Goal: Transaction & Acquisition: Book appointment/travel/reservation

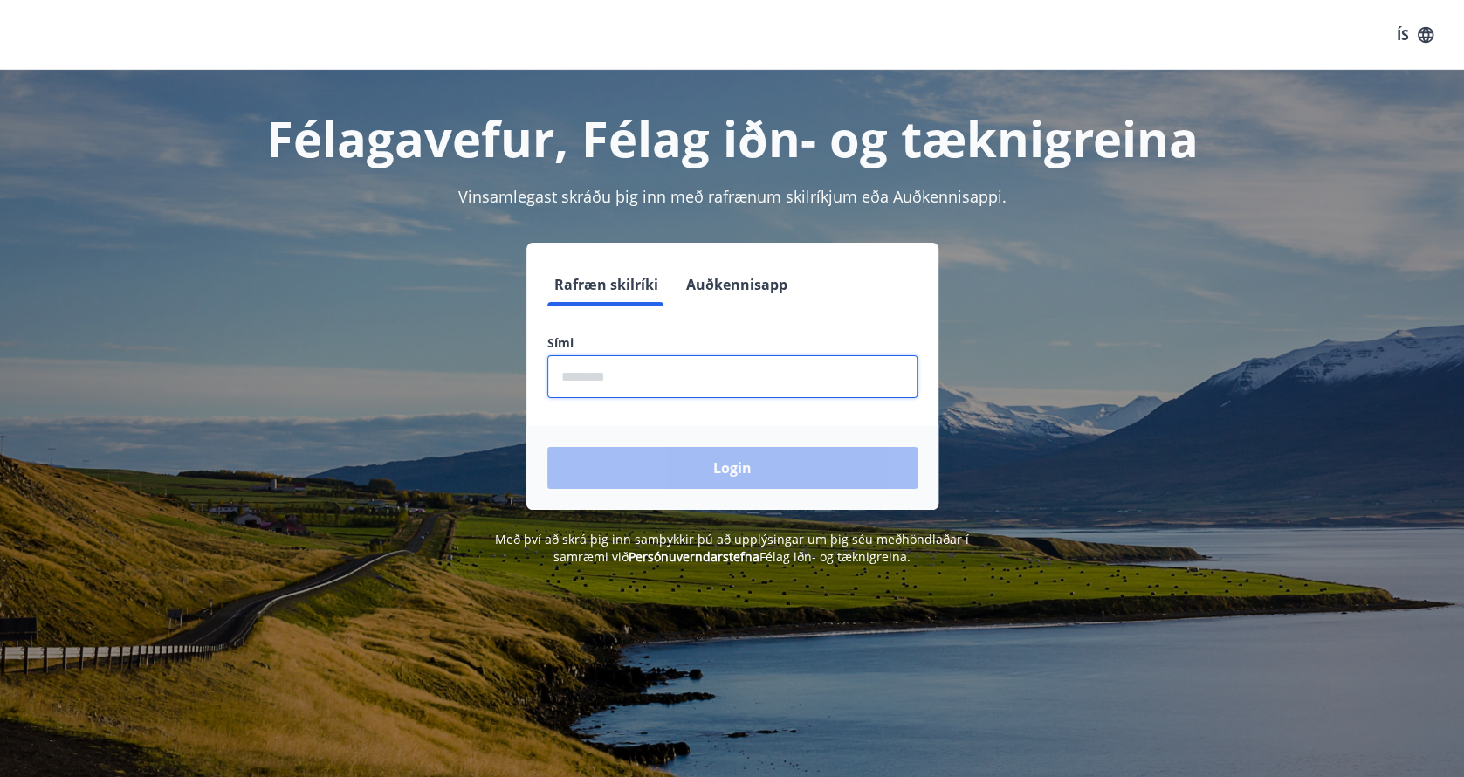
click at [603, 376] on input "phone" at bounding box center [732, 376] width 370 height 43
type input "********"
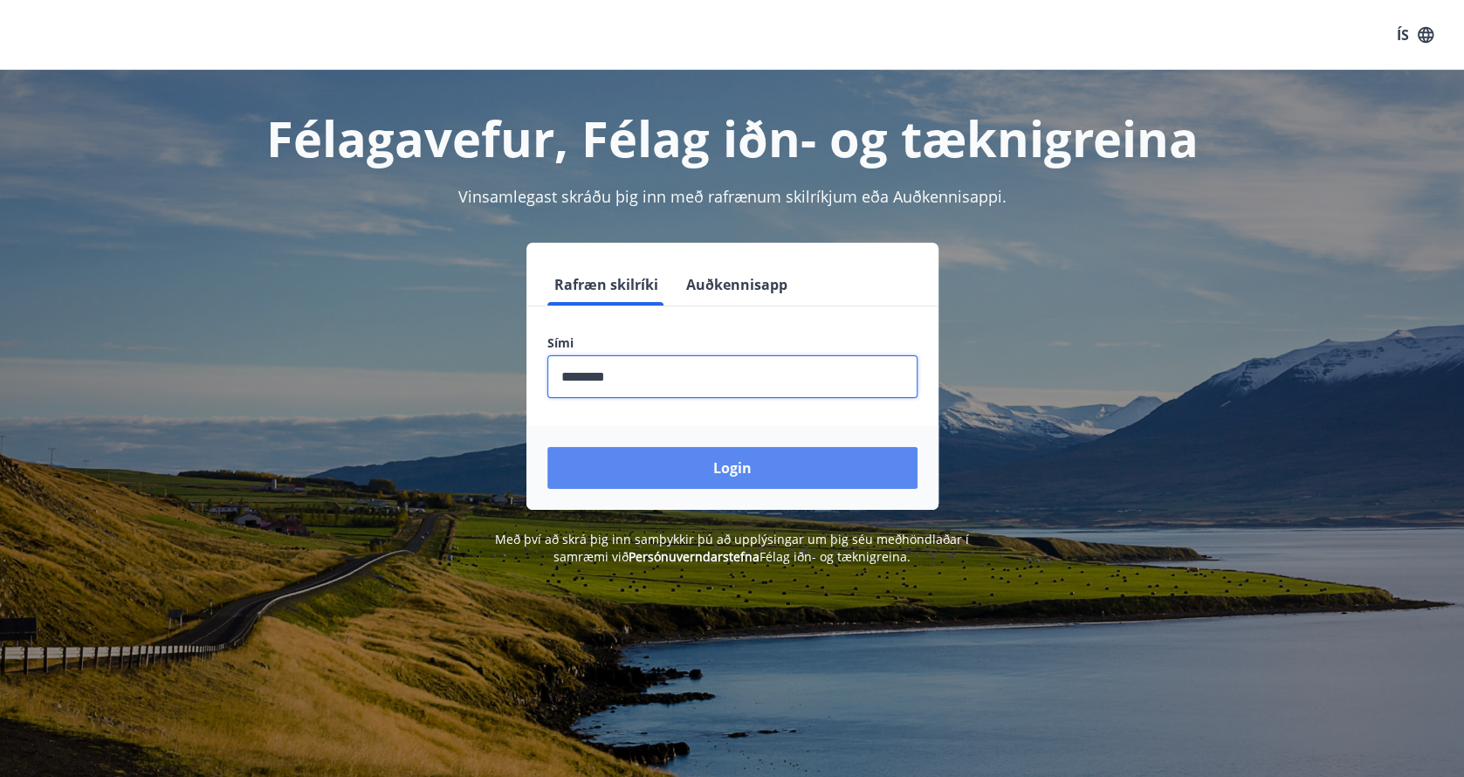
click at [697, 449] on button "Login" at bounding box center [732, 468] width 370 height 42
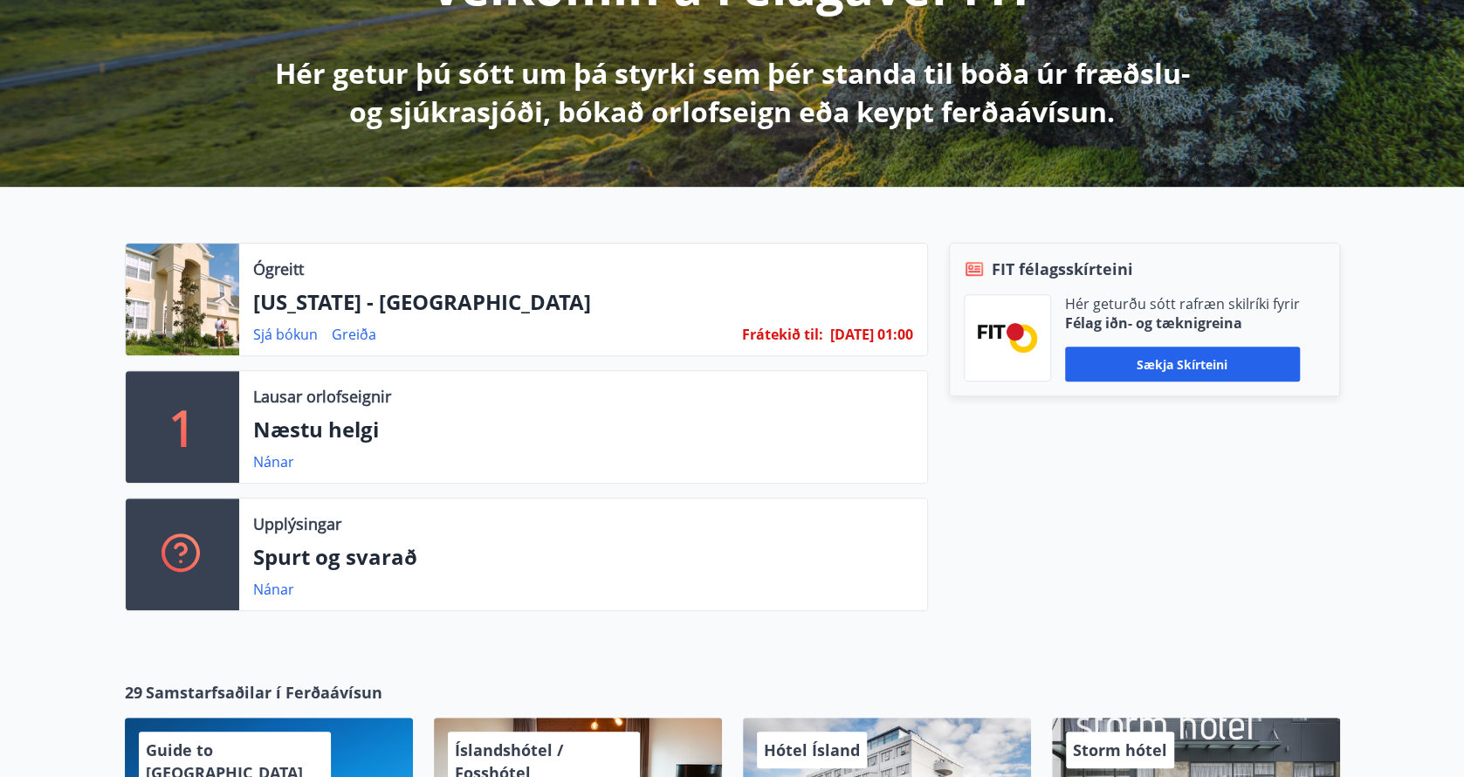
scroll to position [262, 0]
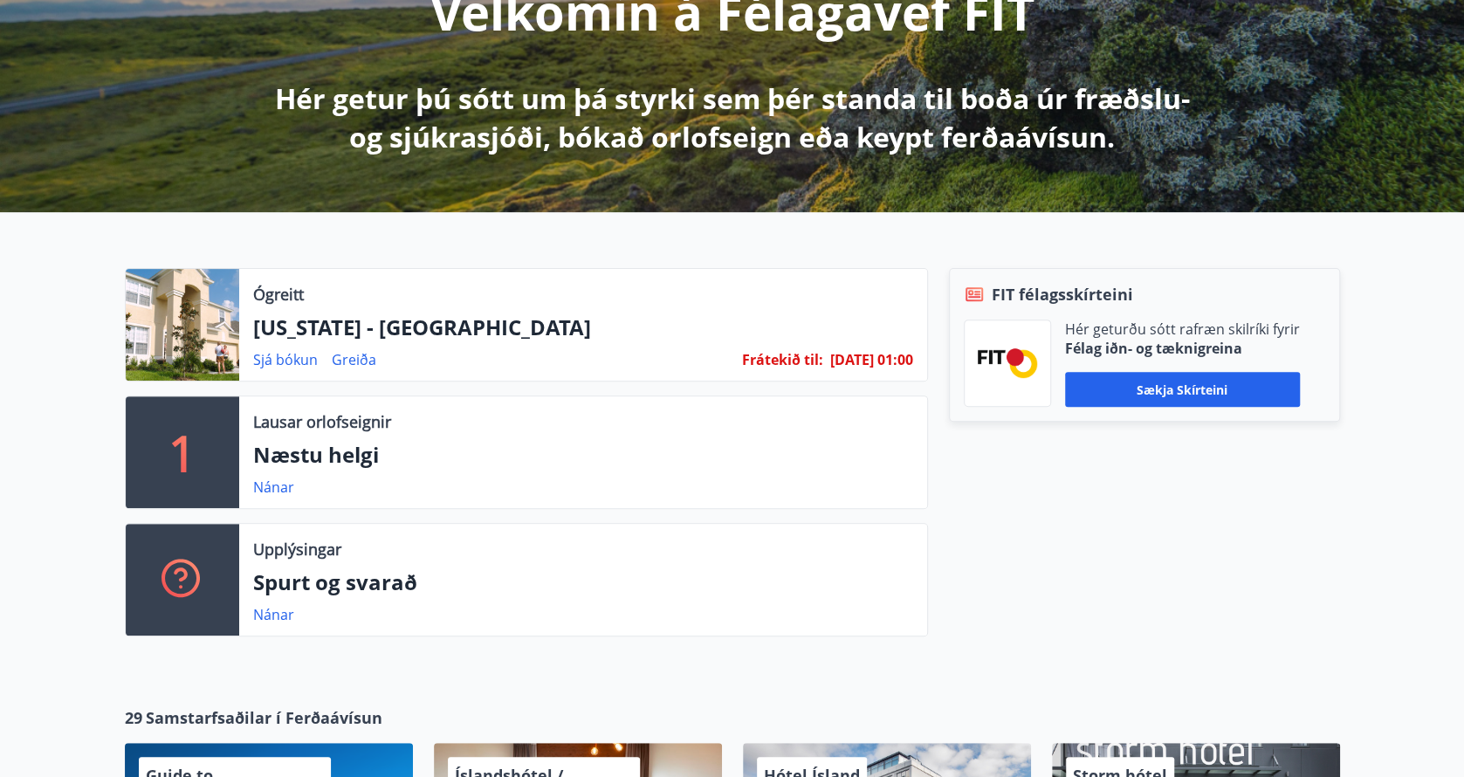
click at [182, 337] on div at bounding box center [182, 325] width 113 height 112
click at [278, 304] on p "Ógreitt" at bounding box center [278, 294] width 51 height 23
click at [607, 354] on div "Sjá bókun Greiða Frátekið til : 29.10.25 - 01:00" at bounding box center [583, 359] width 660 height 21
click at [176, 331] on div at bounding box center [182, 325] width 113 height 112
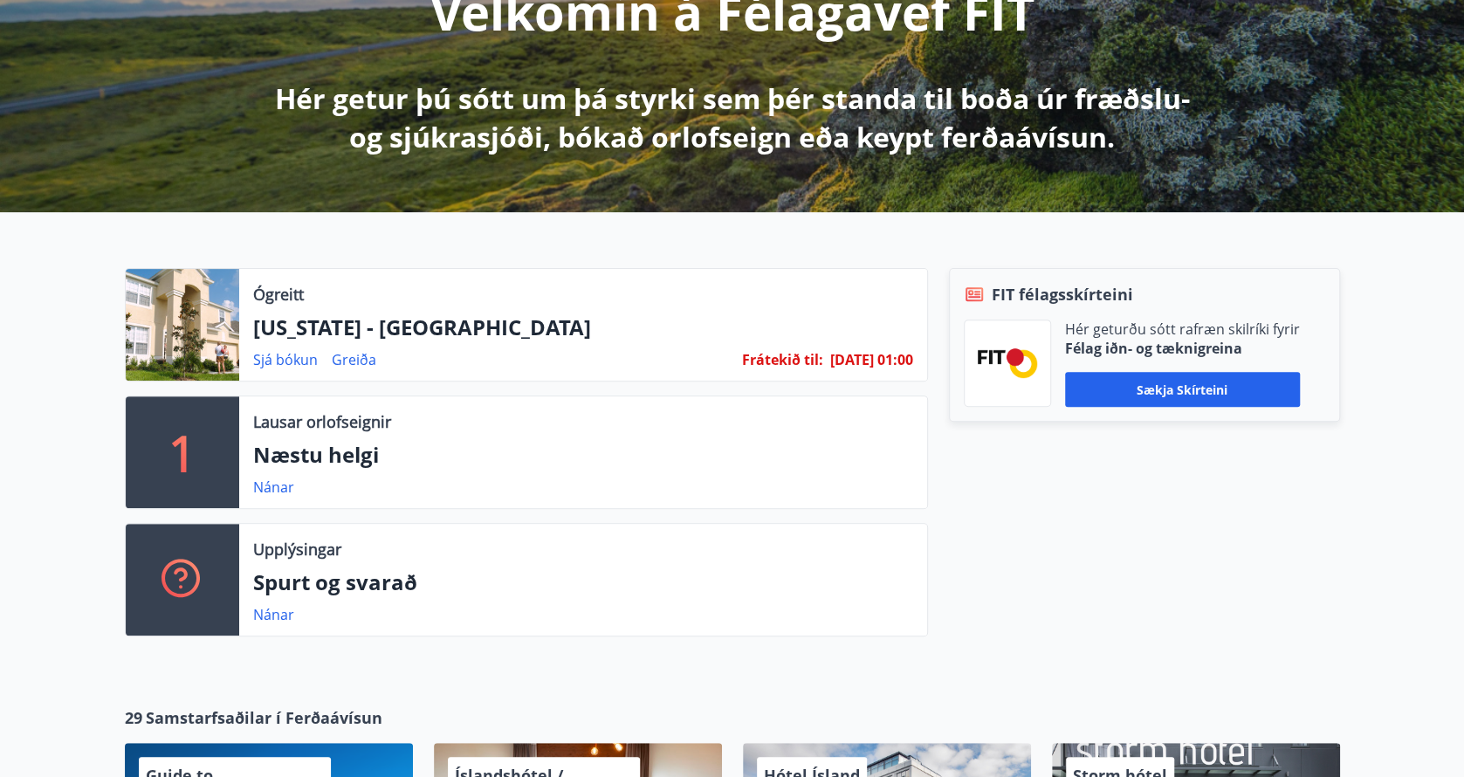
click at [295, 330] on p "Florida - Orlando" at bounding box center [583, 327] width 660 height 30
click at [292, 359] on link "Sjá bókun" at bounding box center [285, 359] width 65 height 19
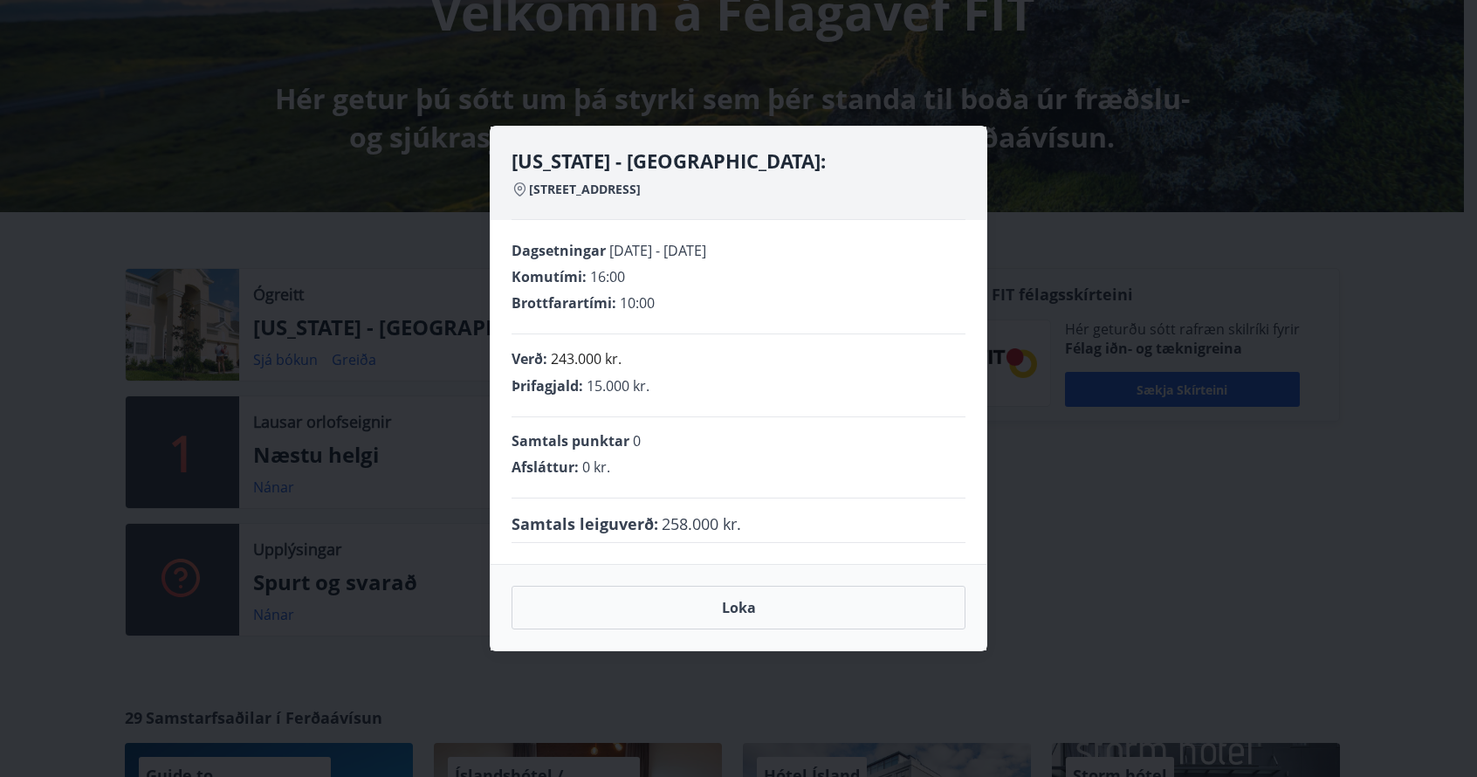
drag, startPoint x: 641, startPoint y: 179, endPoint x: 695, endPoint y: 328, distance: 158.7
click at [641, 179] on div "Florida - Orlando: 2705 Manesty Lane, Kissimee FL 34747, Windsor Hill" at bounding box center [738, 183] width 454 height 72
click at [731, 607] on button "Loka" at bounding box center [738, 608] width 454 height 44
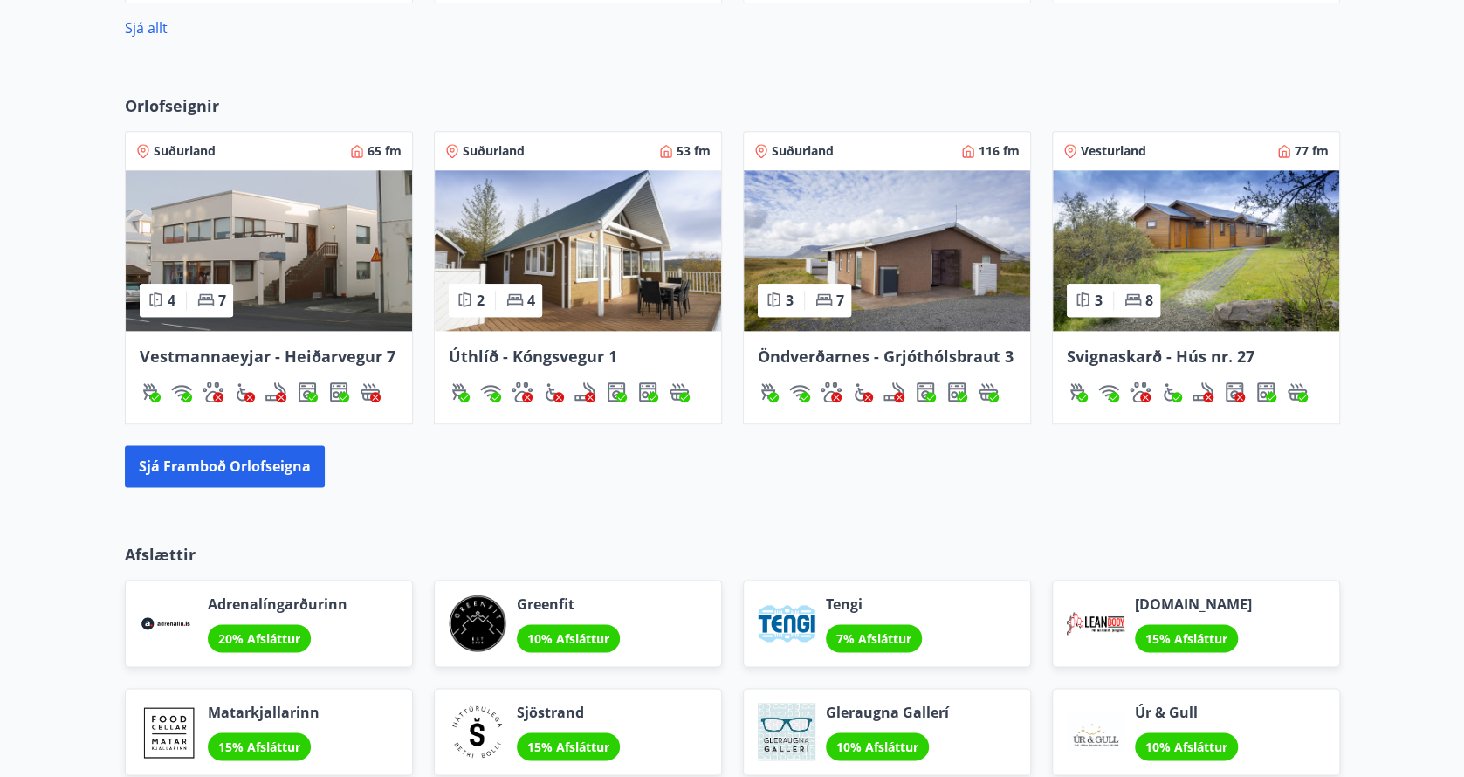
scroll to position [1222, 0]
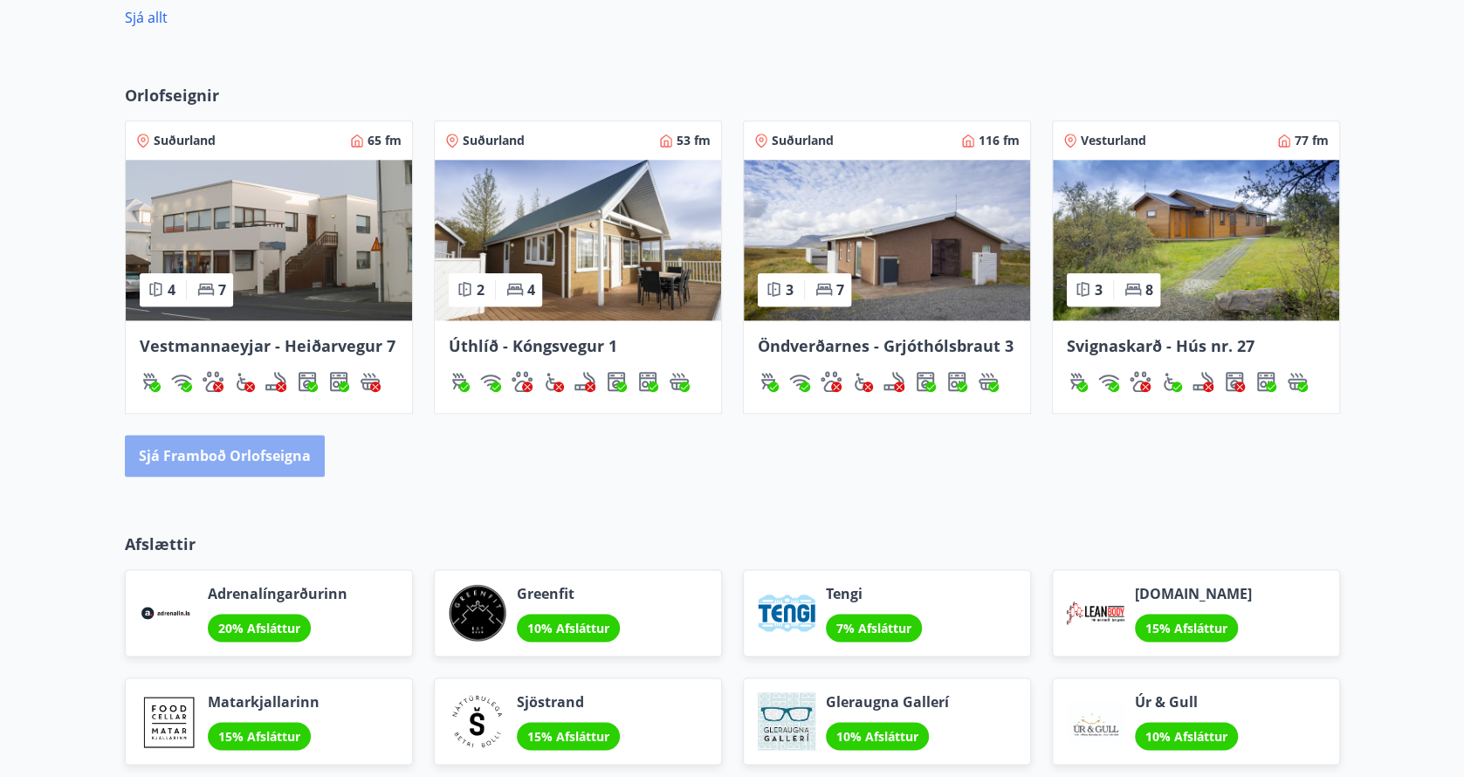
click at [230, 462] on button "Sjá framboð orlofseigna" at bounding box center [225, 456] width 200 height 42
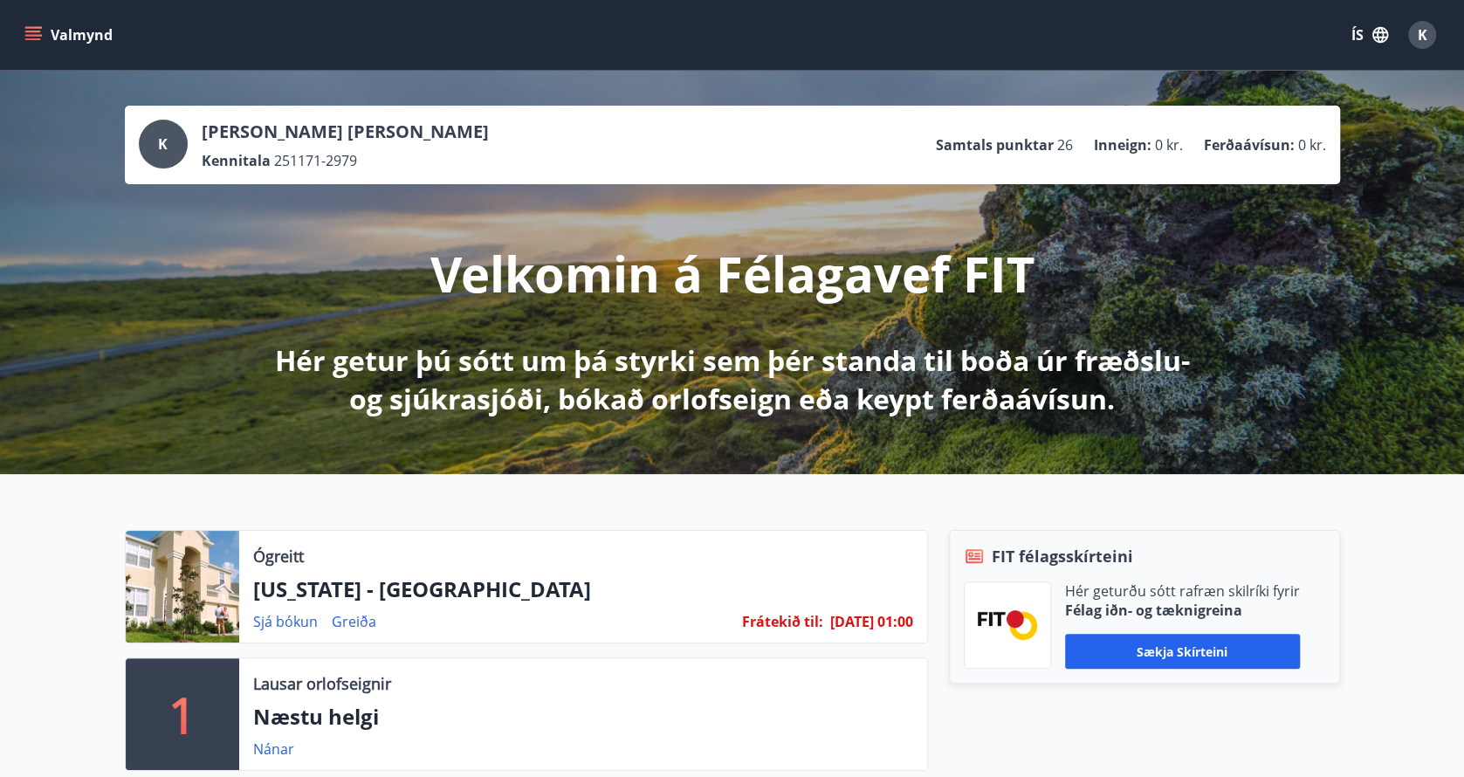
click at [37, 34] on icon "menu" at bounding box center [32, 34] width 17 height 17
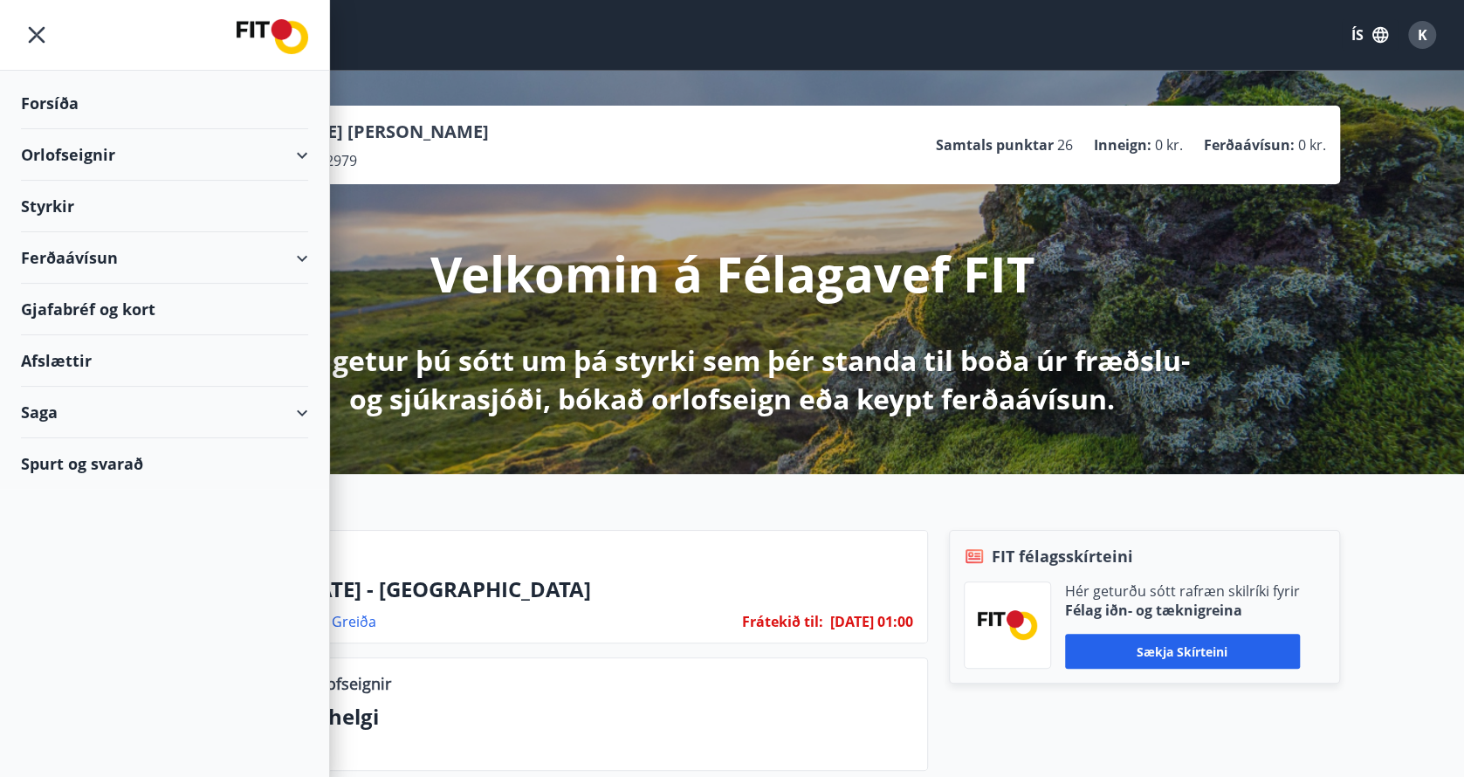
click at [523, 89] on div "K Karl Óttar Pétursson Kennitala 251171-2979 Samtals punktar 26 Inneign : 0 kr.…" at bounding box center [732, 272] width 1464 height 403
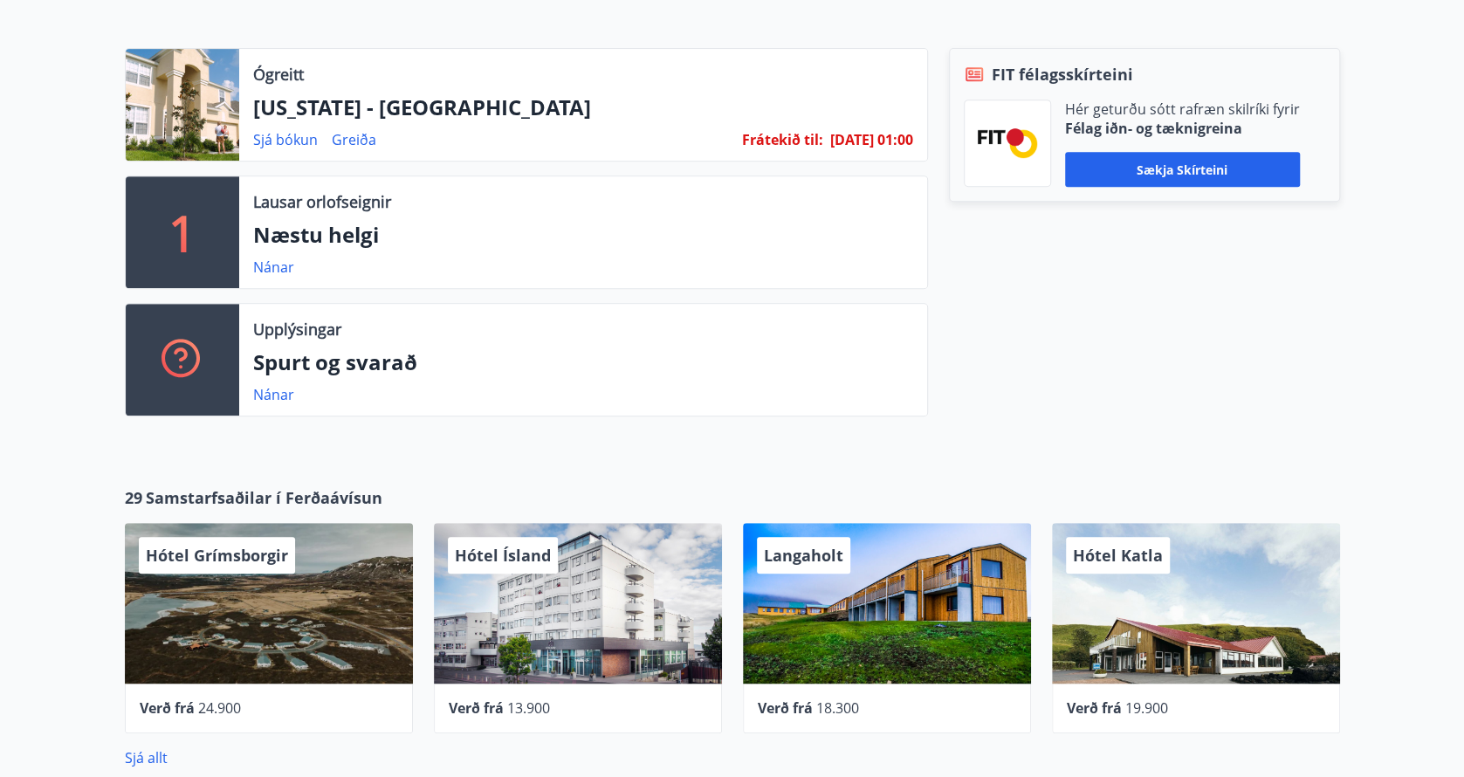
scroll to position [419, 0]
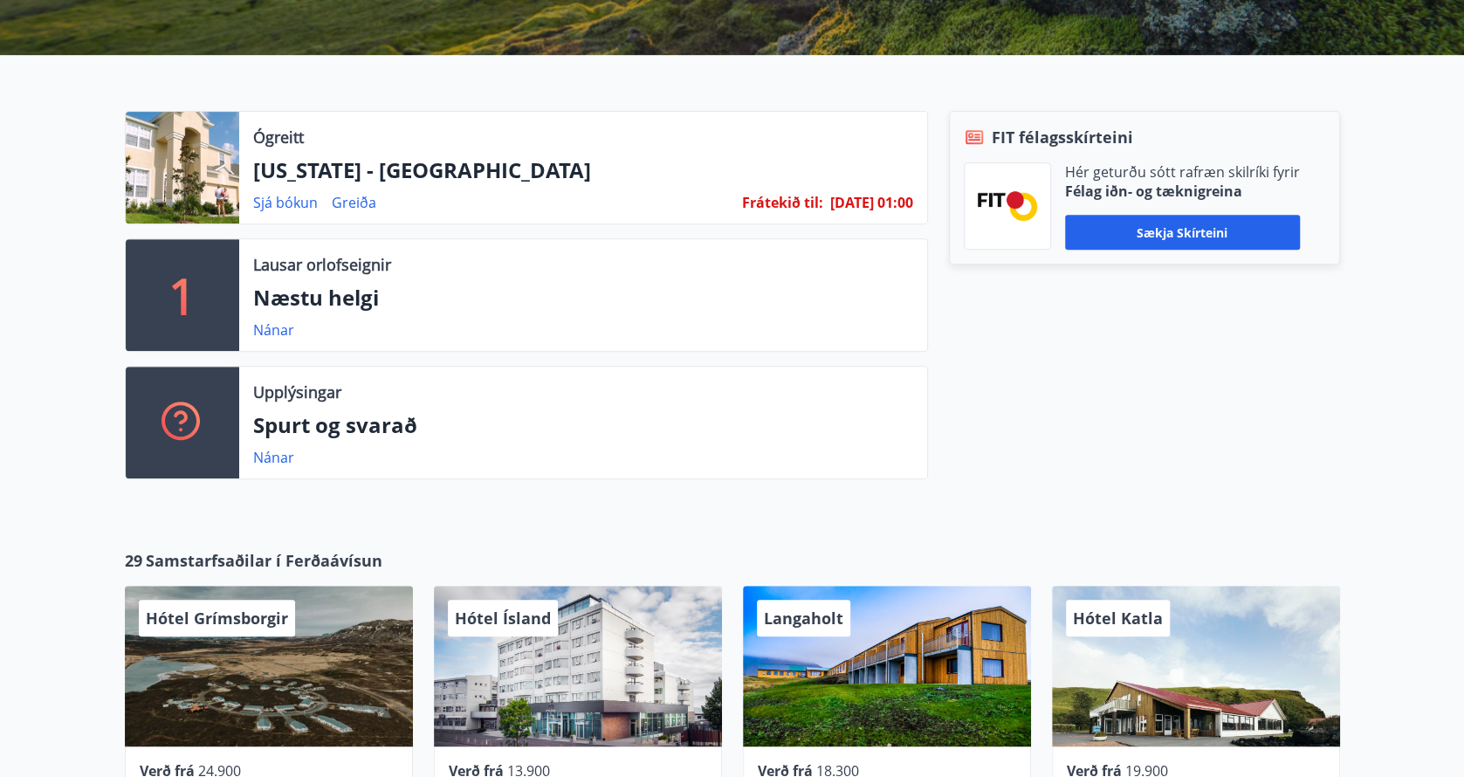
click at [165, 186] on div at bounding box center [182, 168] width 113 height 112
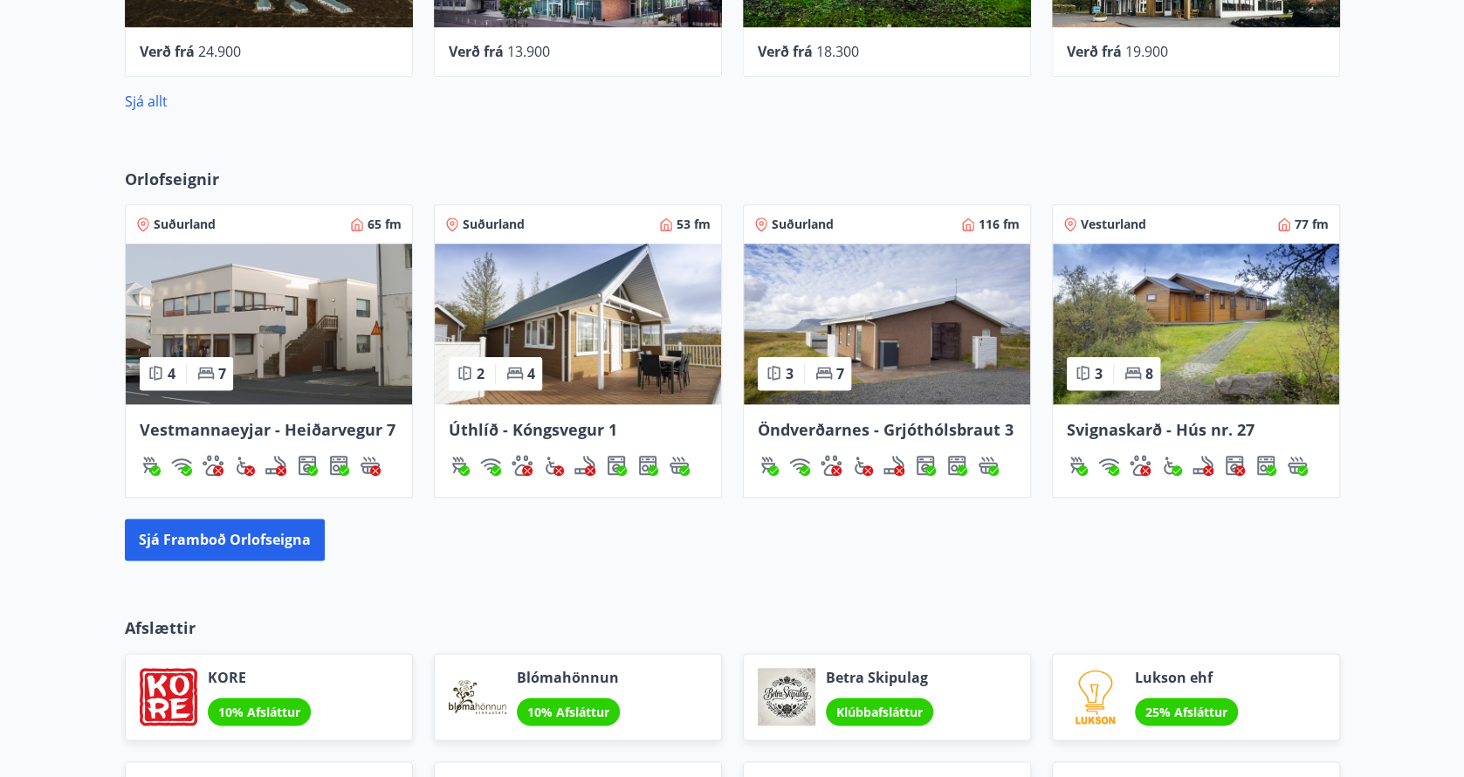
scroll to position [1204, 0]
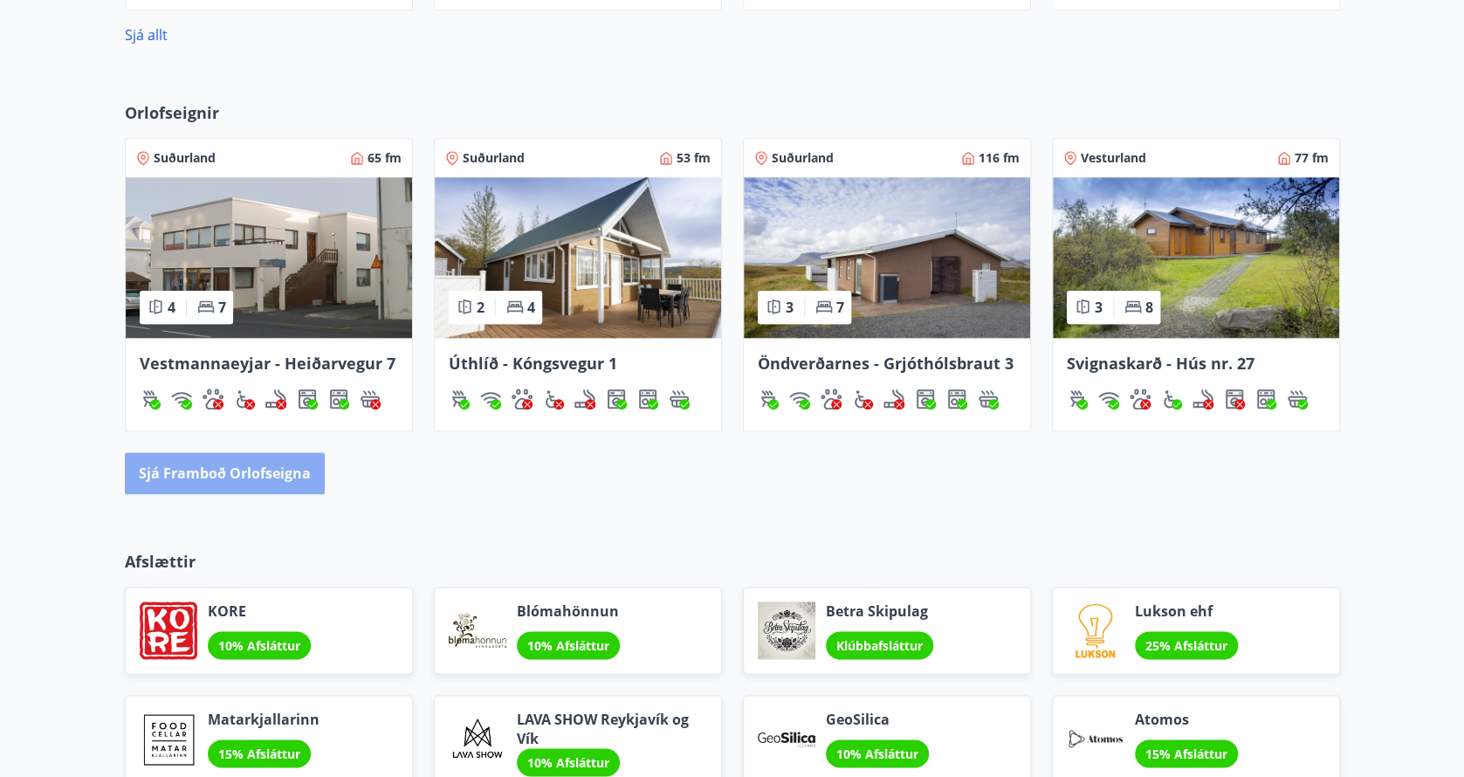
click at [266, 469] on button "Sjá framboð orlofseigna" at bounding box center [225, 473] width 200 height 42
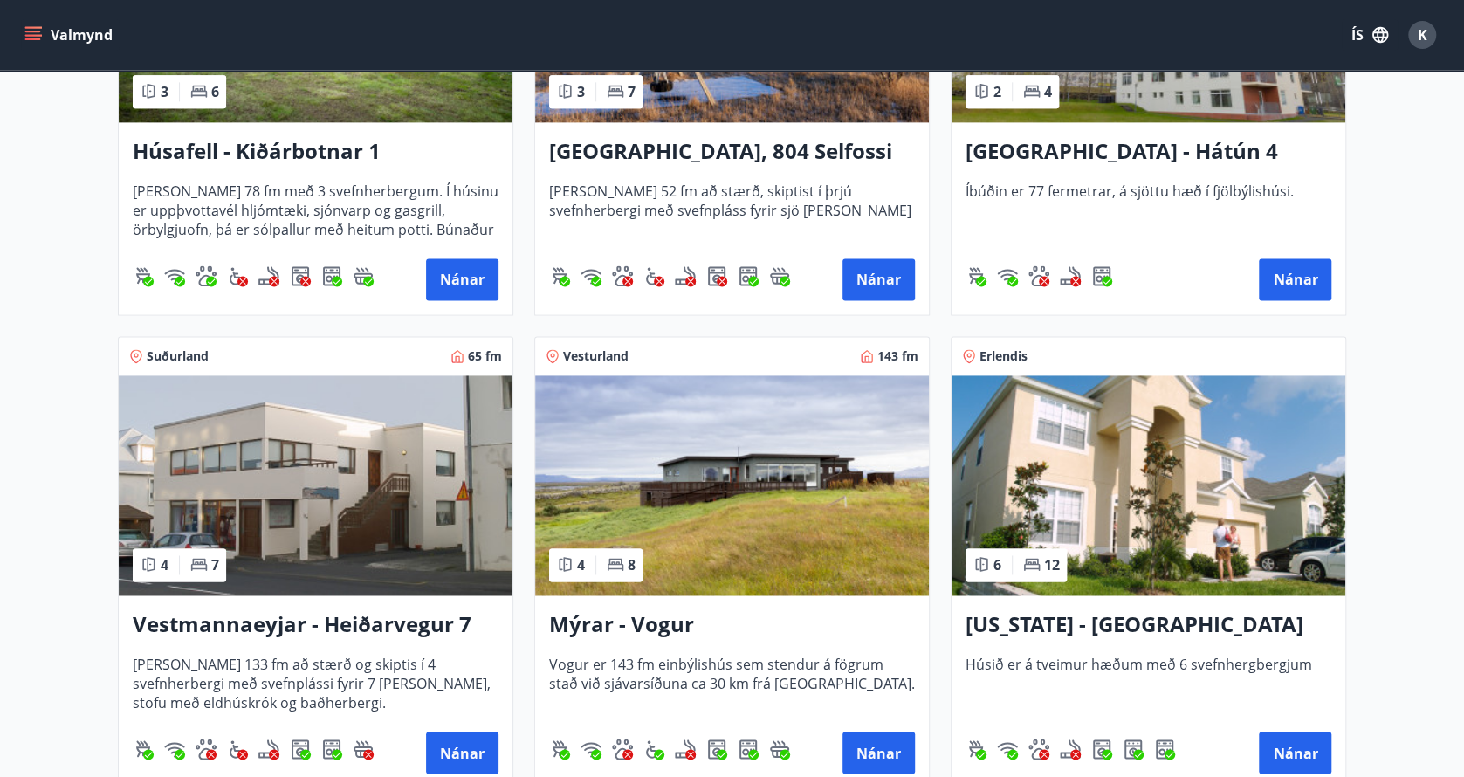
click at [1116, 524] on img at bounding box center [1148, 485] width 394 height 220
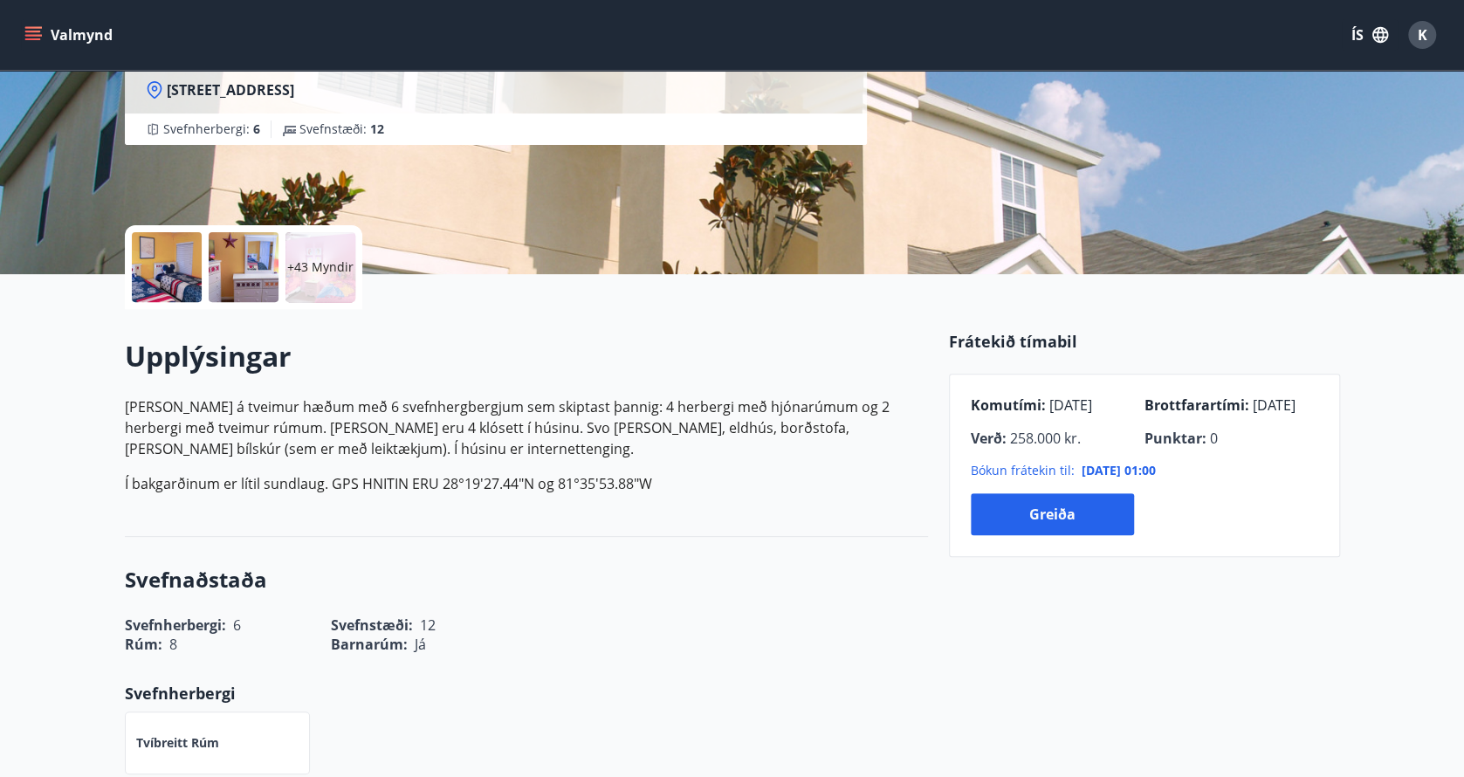
scroll to position [262, 0]
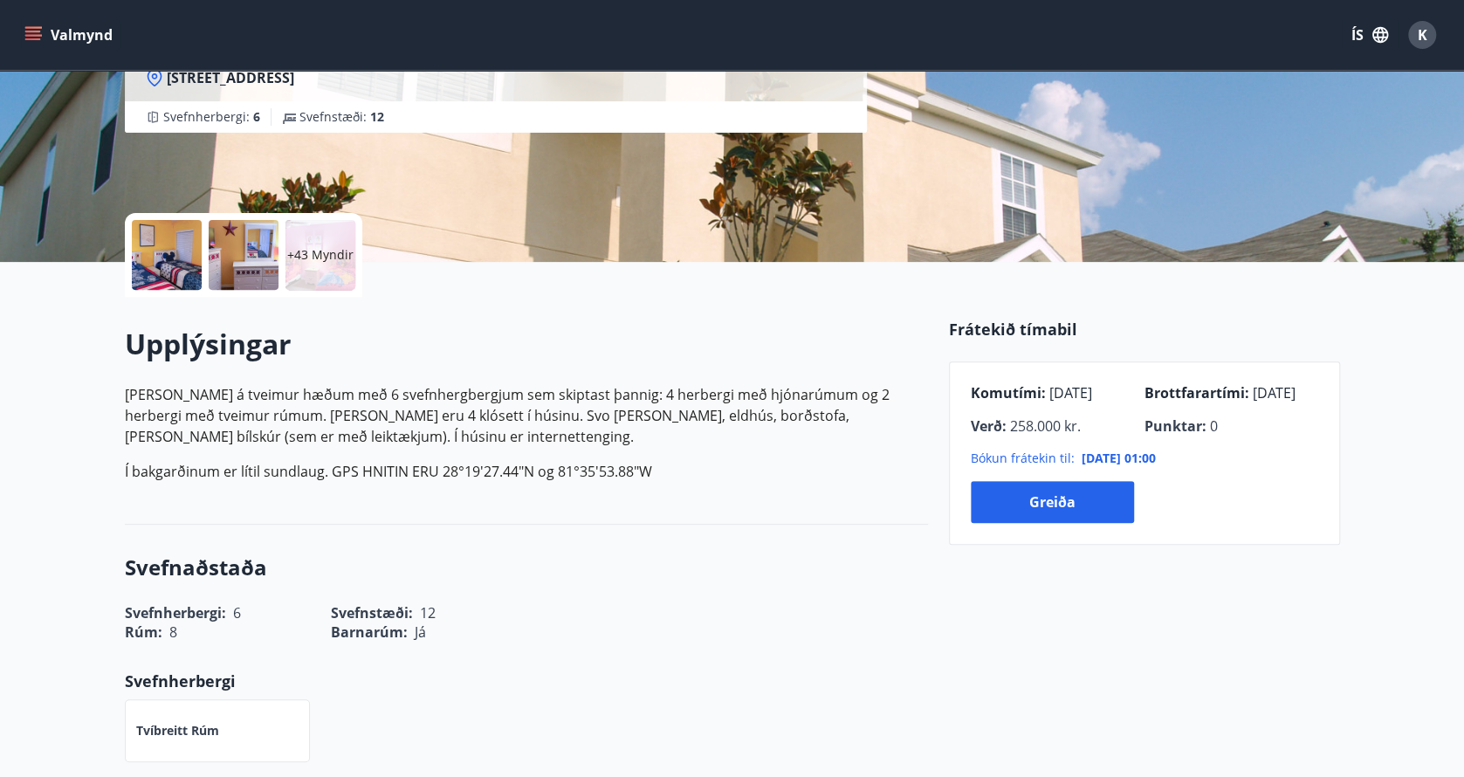
click at [32, 30] on icon "menu" at bounding box center [32, 34] width 17 height 17
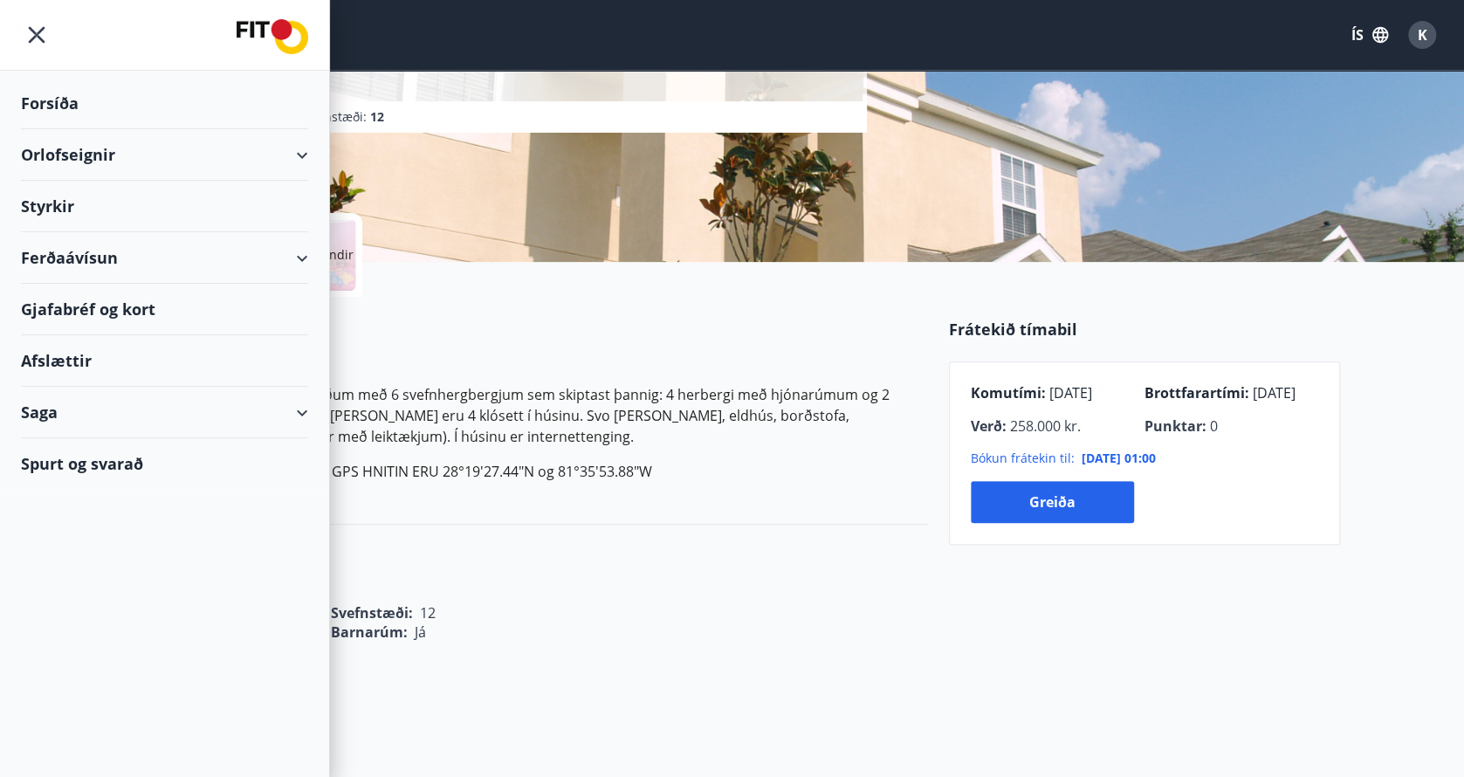
click at [297, 156] on div "Orlofseignir" at bounding box center [164, 154] width 287 height 51
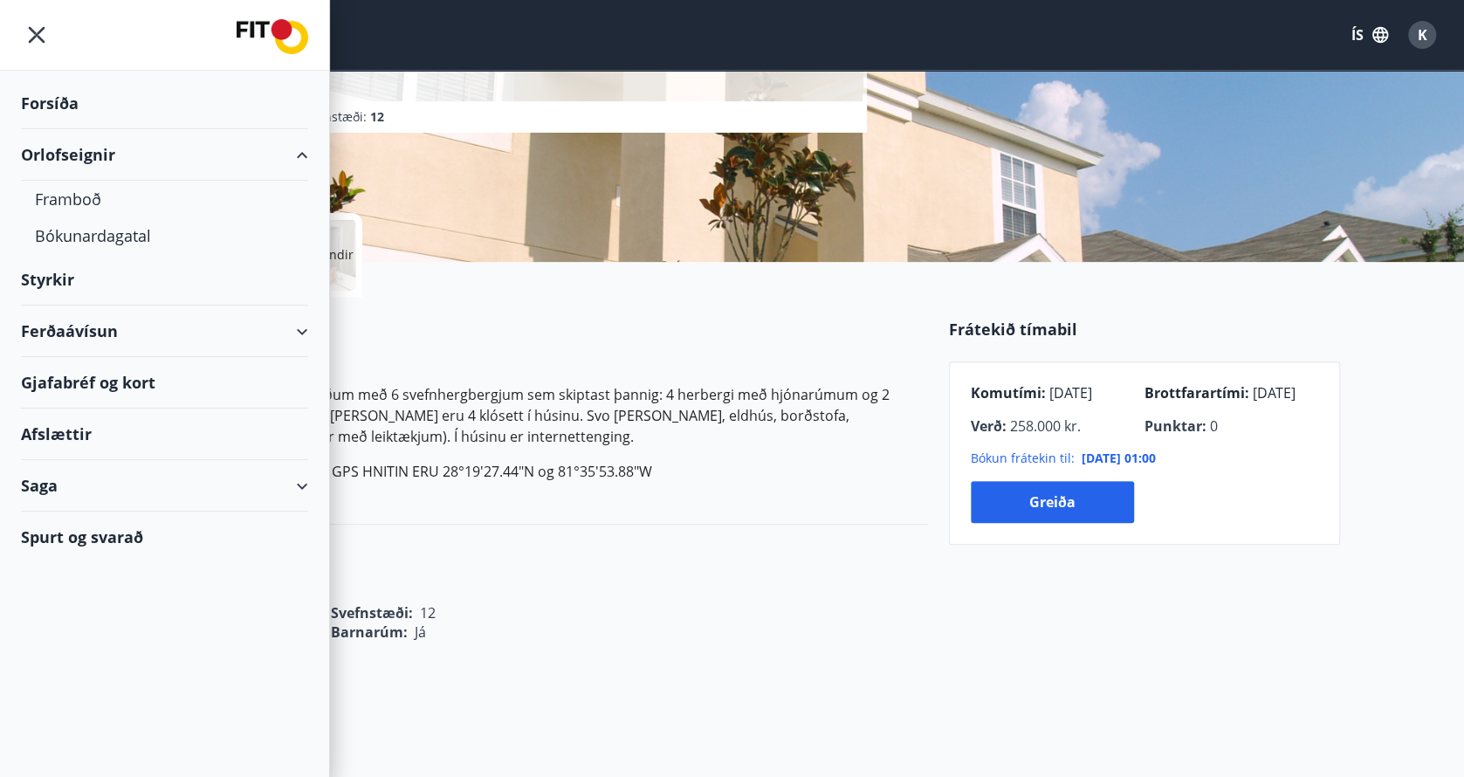
click at [298, 156] on div "Orlofseignir" at bounding box center [164, 154] width 287 height 51
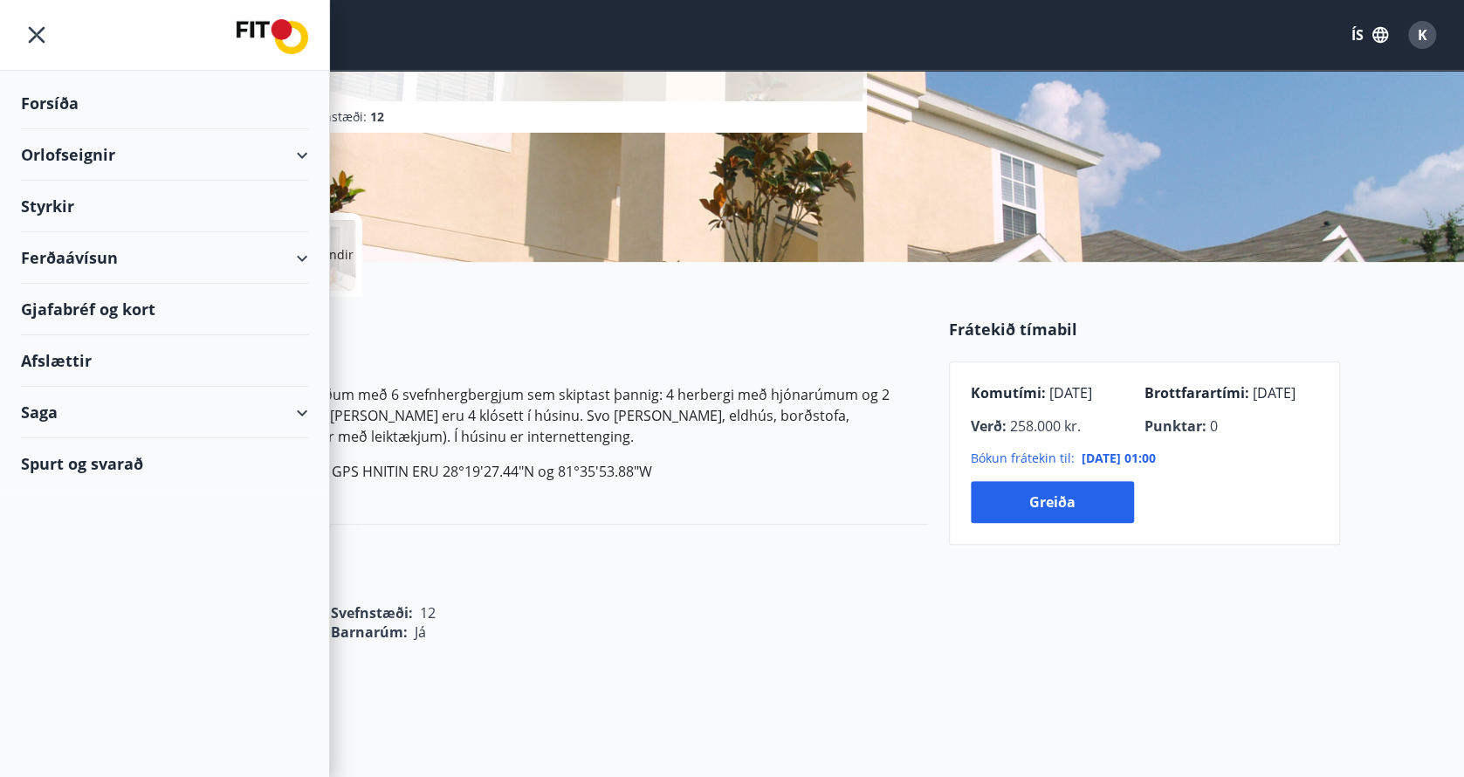
click at [43, 36] on icon "menu" at bounding box center [36, 34] width 31 height 31
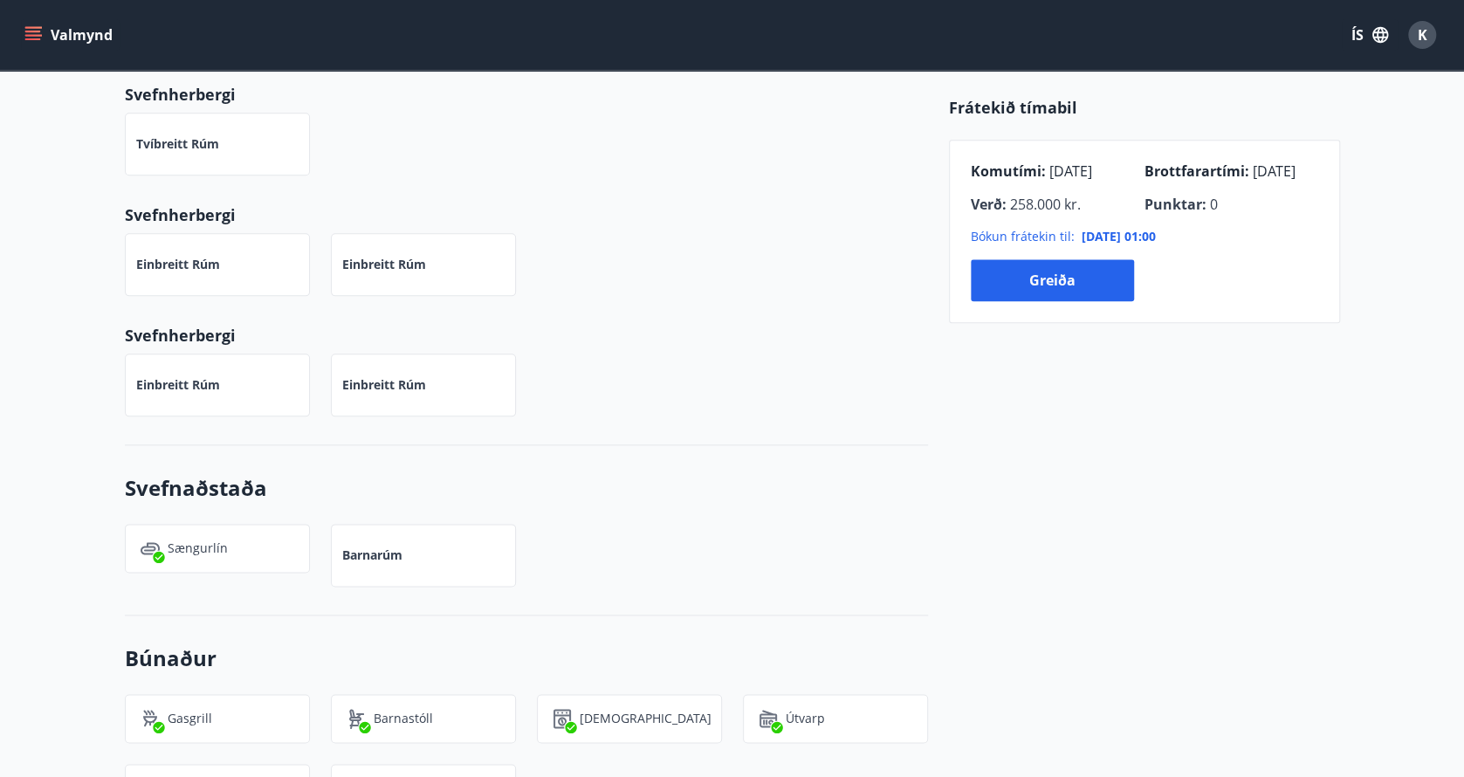
scroll to position [1222, 0]
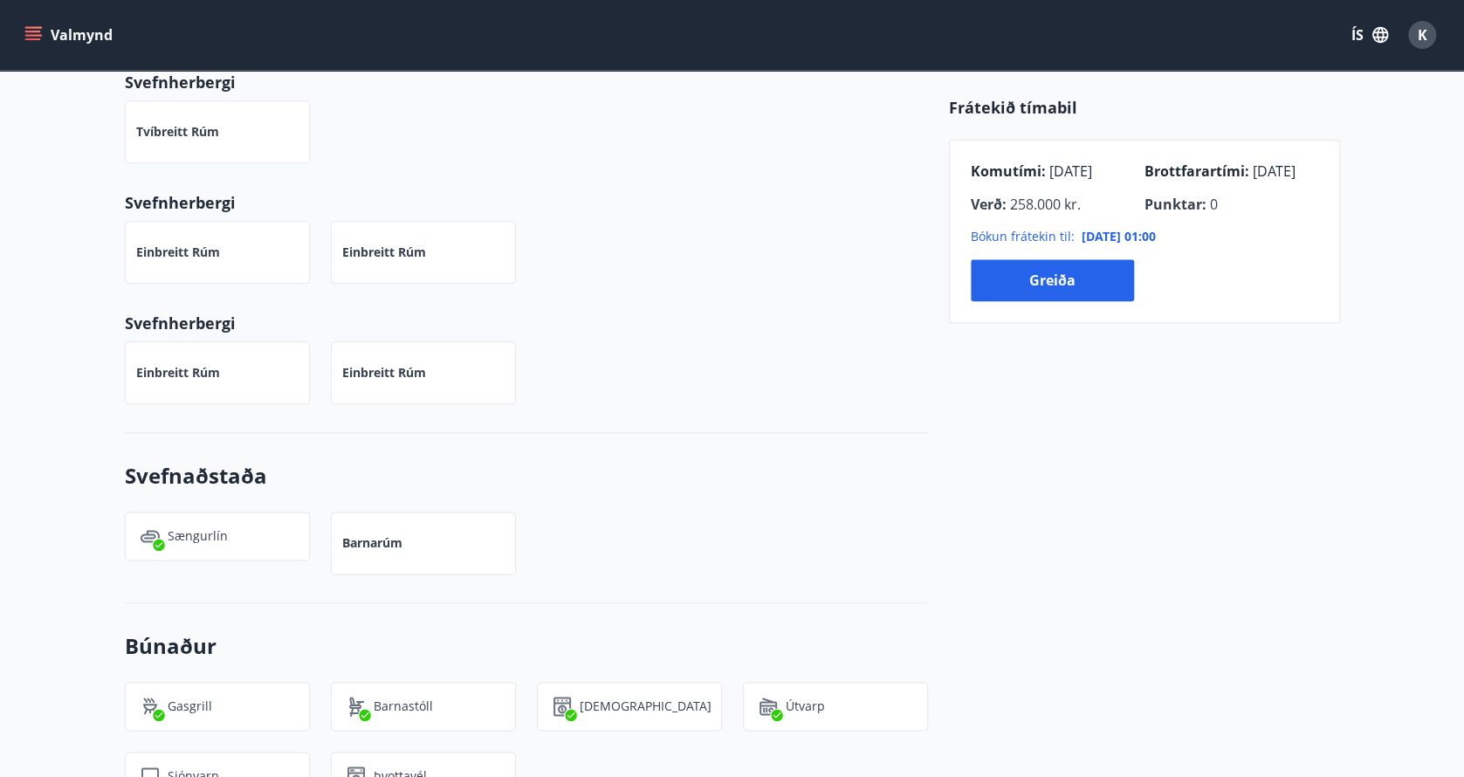
click at [377, 544] on p "Barnarúm" at bounding box center [372, 542] width 60 height 17
click at [360, 540] on p "Barnarúm" at bounding box center [372, 542] width 60 height 17
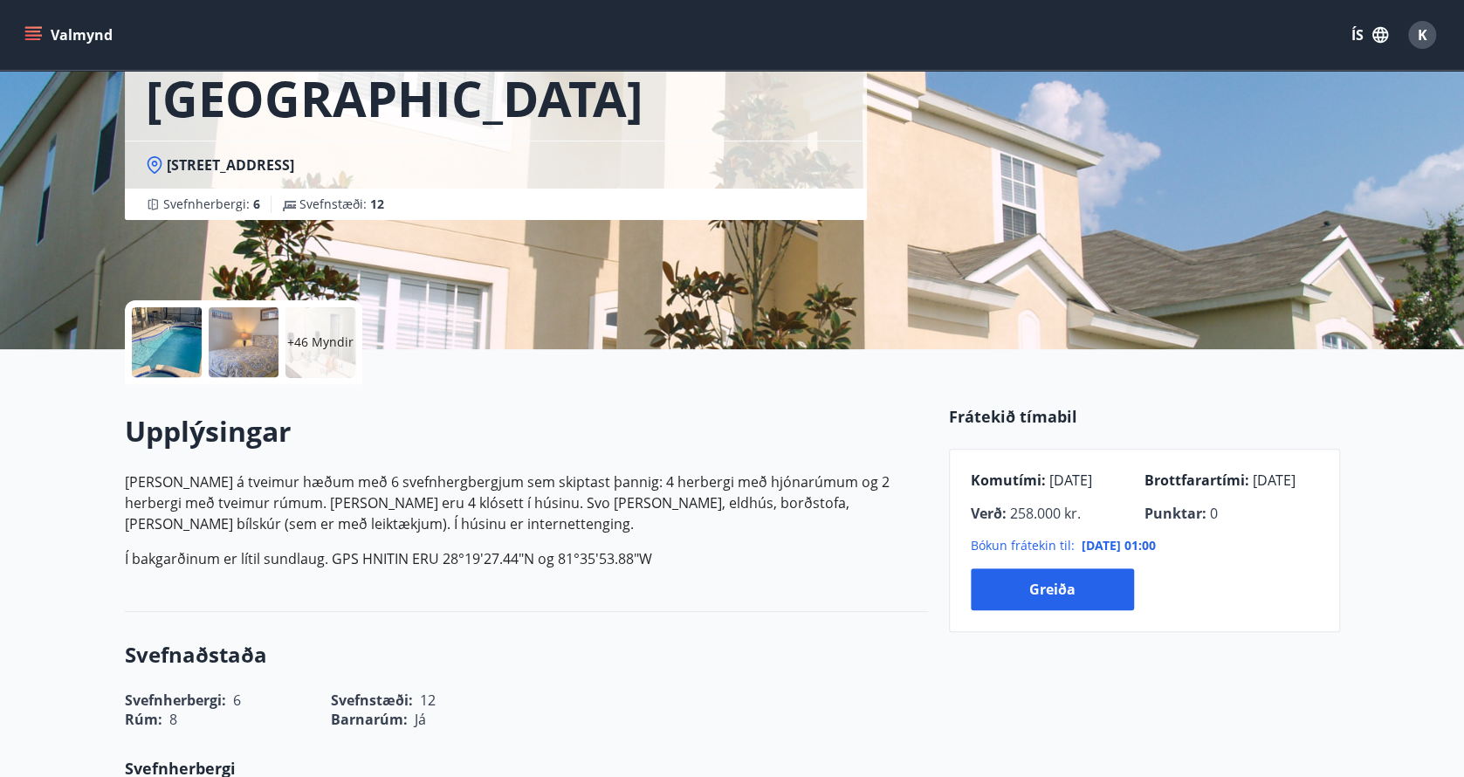
scroll to position [187, 0]
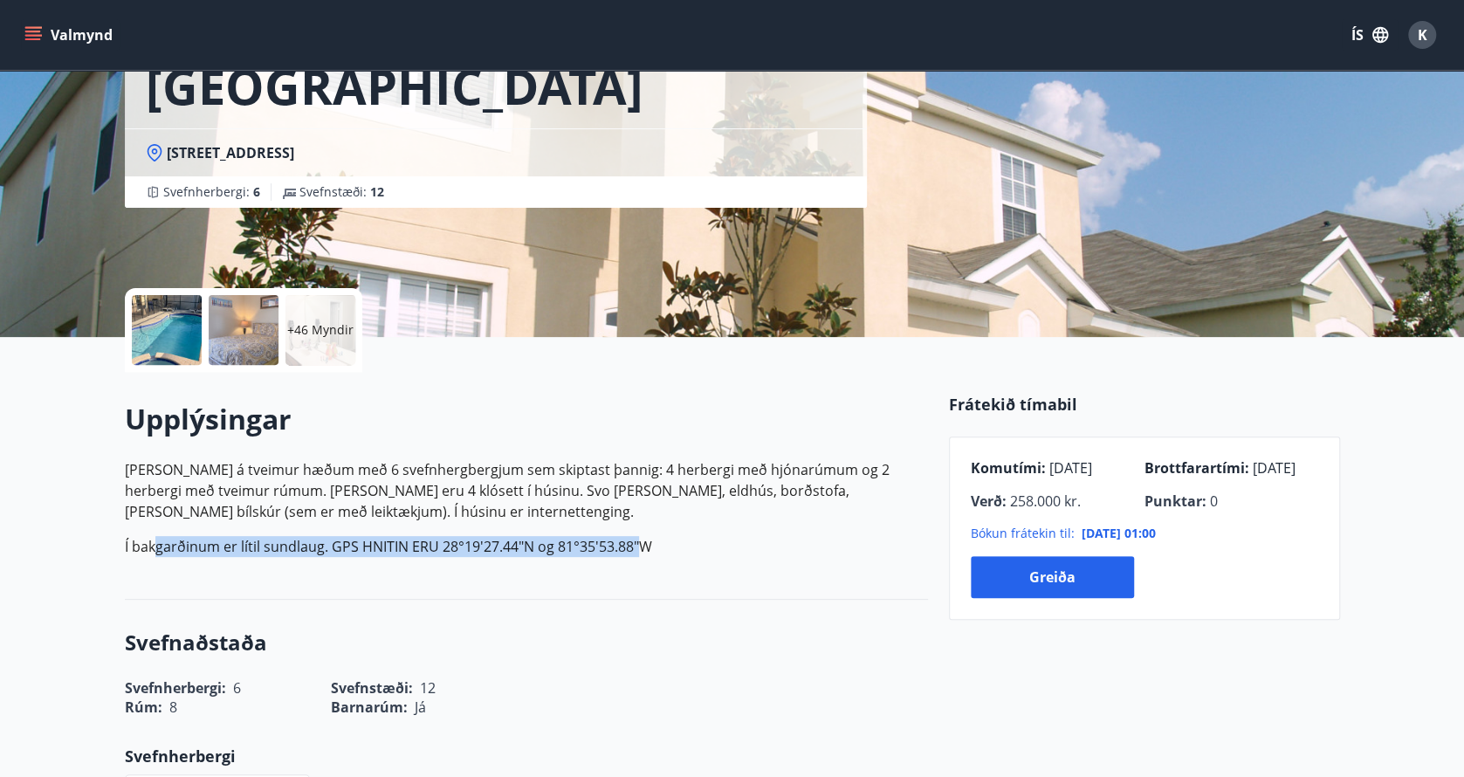
drag, startPoint x: 153, startPoint y: 547, endPoint x: 644, endPoint y: 540, distance: 491.4
click at [644, 540] on p "Í bakgarðinum er lítil sundlaug. GPS HNITIN ERU 28°19'27.44"N og 81°35'53.88"W" at bounding box center [526, 546] width 803 height 21
click at [420, 531] on p "Húsið er á tveimur hæðum með 6 svefnhergbergjum sem skiptast þannig: 4 herbergi…" at bounding box center [526, 508] width 803 height 98
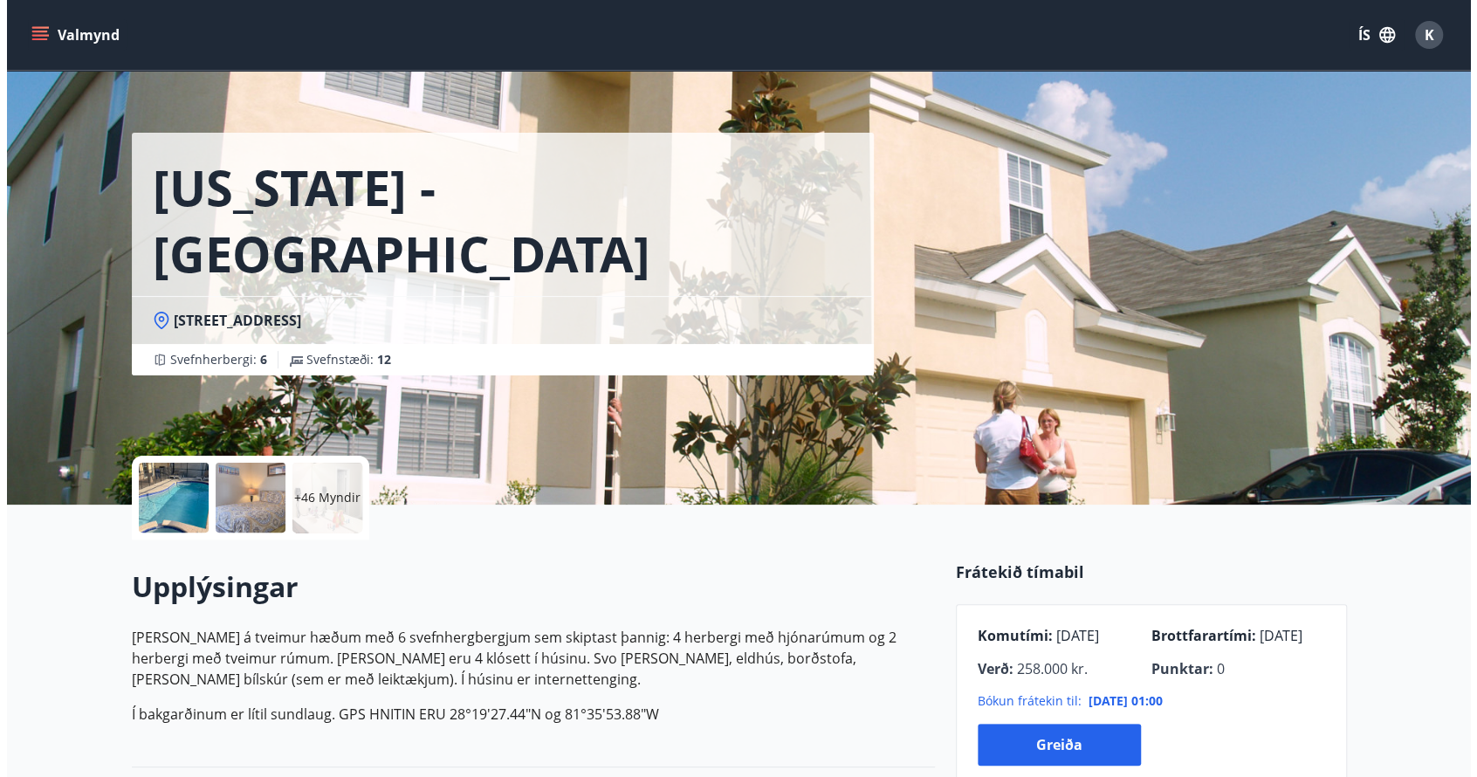
scroll to position [0, 0]
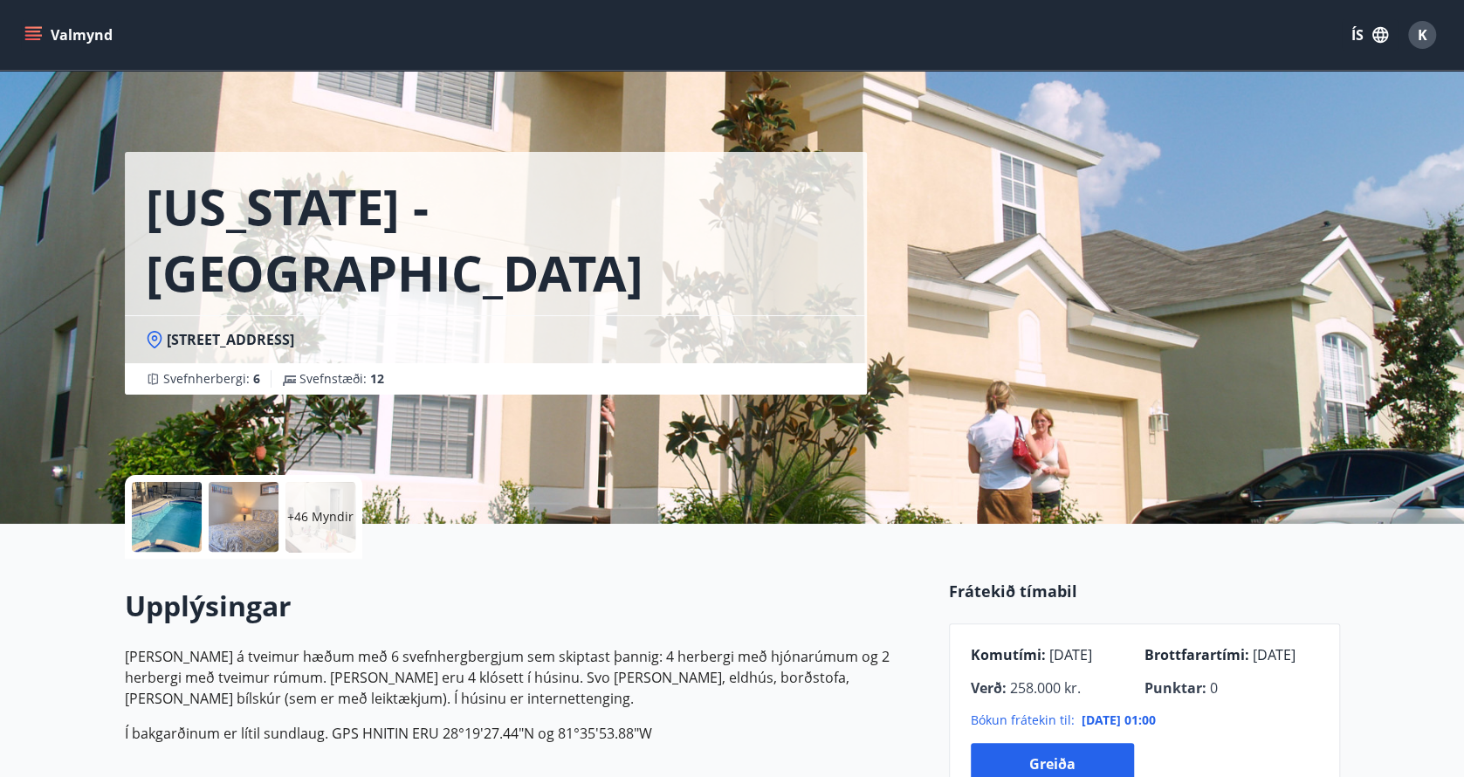
click at [351, 527] on div "+46 Myndir" at bounding box center [320, 517] width 70 height 70
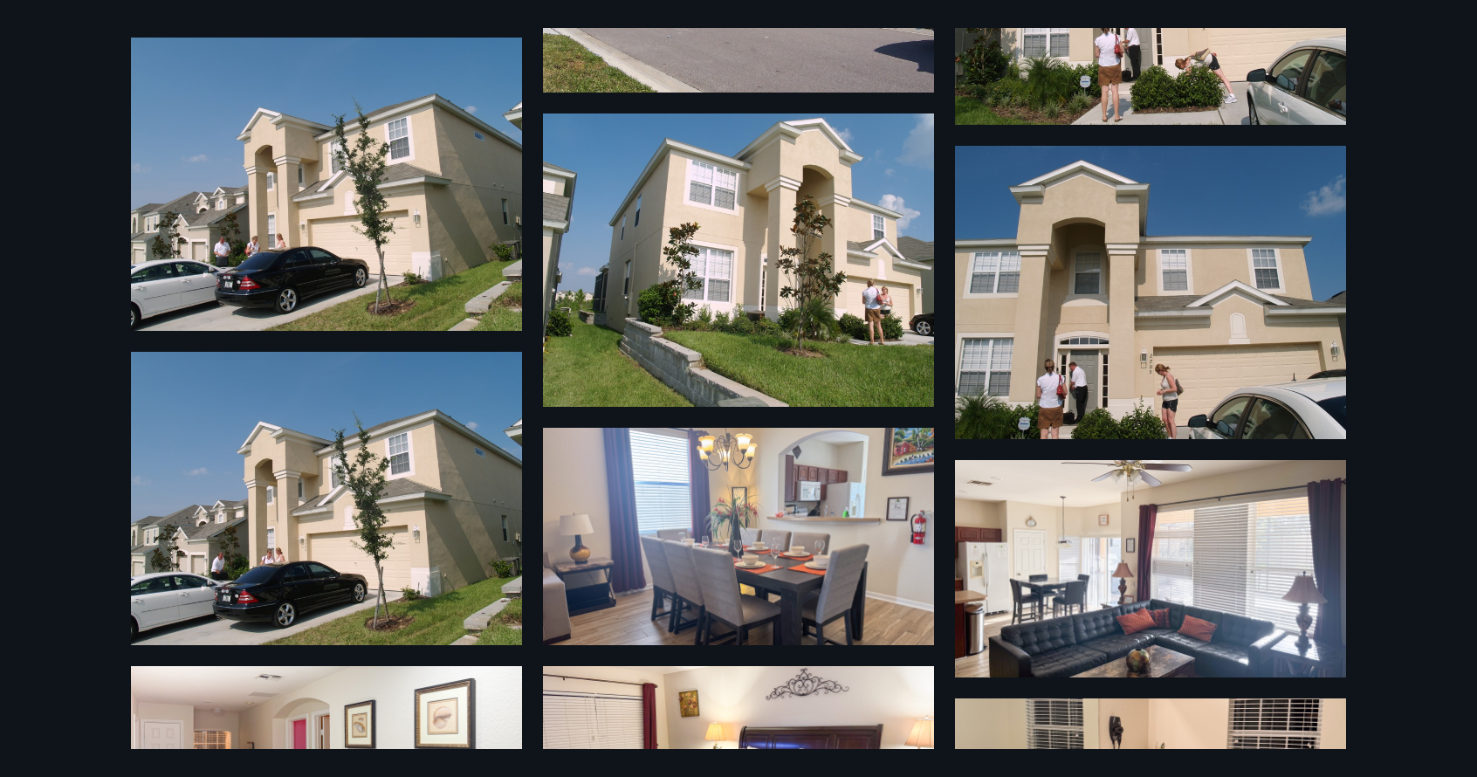
scroll to position [3403, 0]
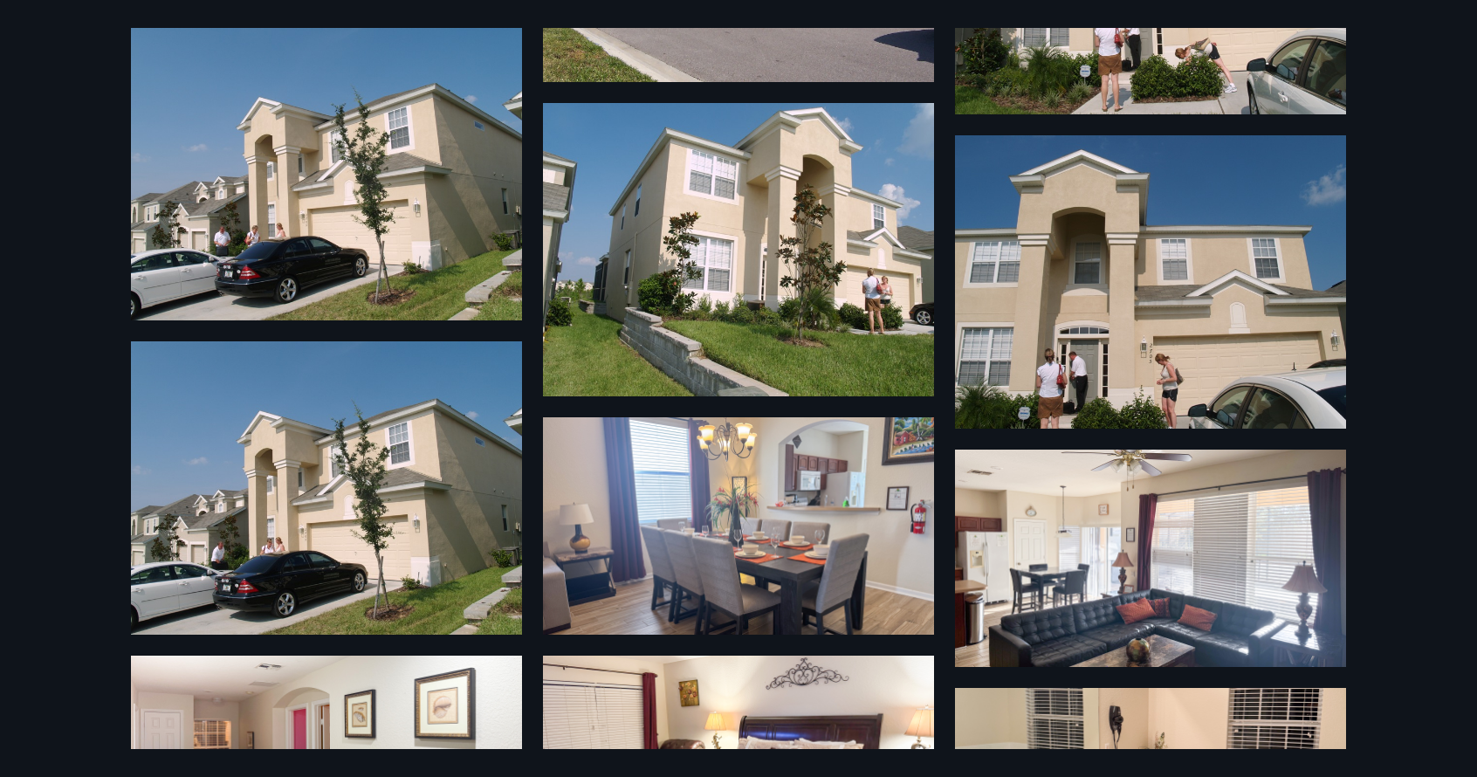
click at [1063, 369] on img at bounding box center [1150, 281] width 391 height 293
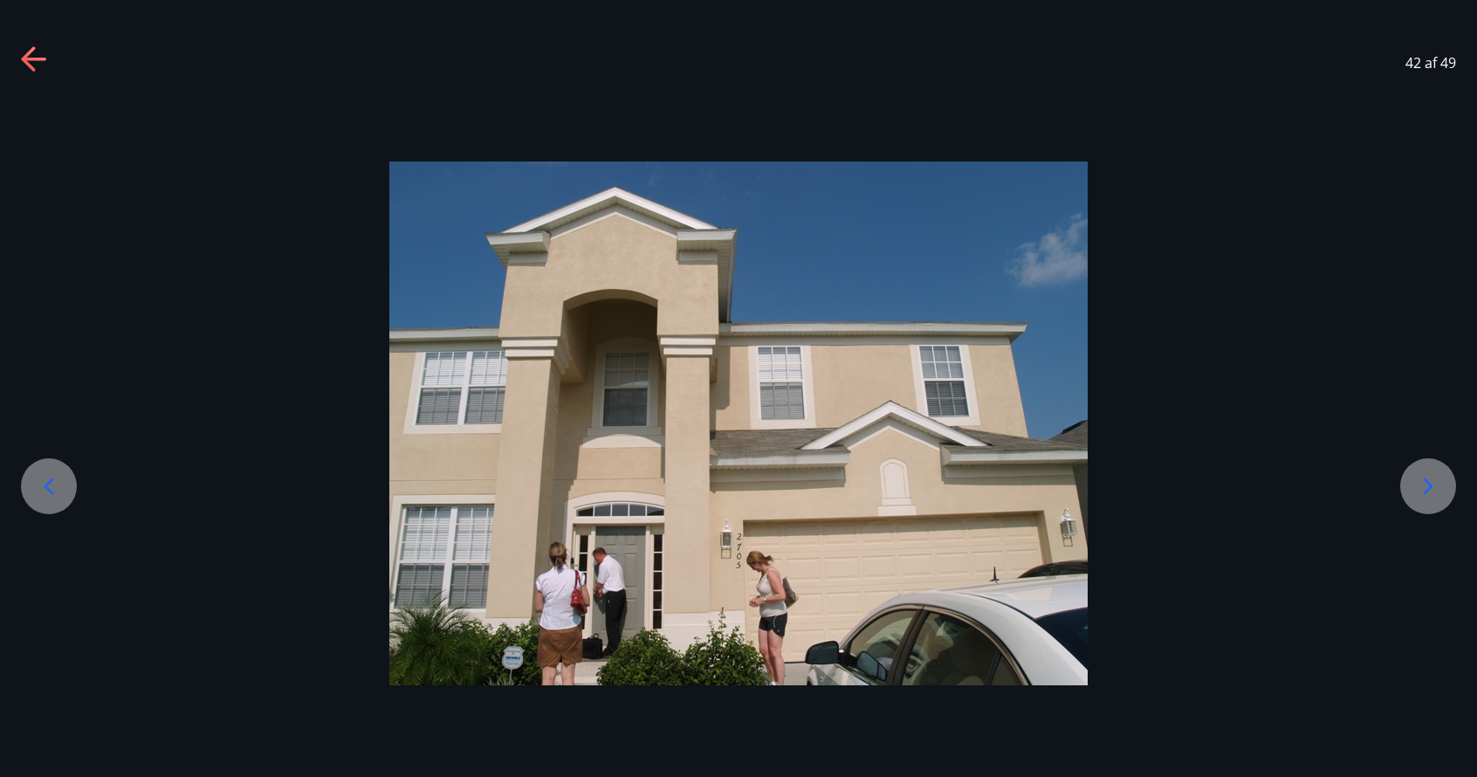
click at [648, 584] on img at bounding box center [738, 423] width 698 height 524
click at [45, 65] on icon at bounding box center [35, 60] width 28 height 28
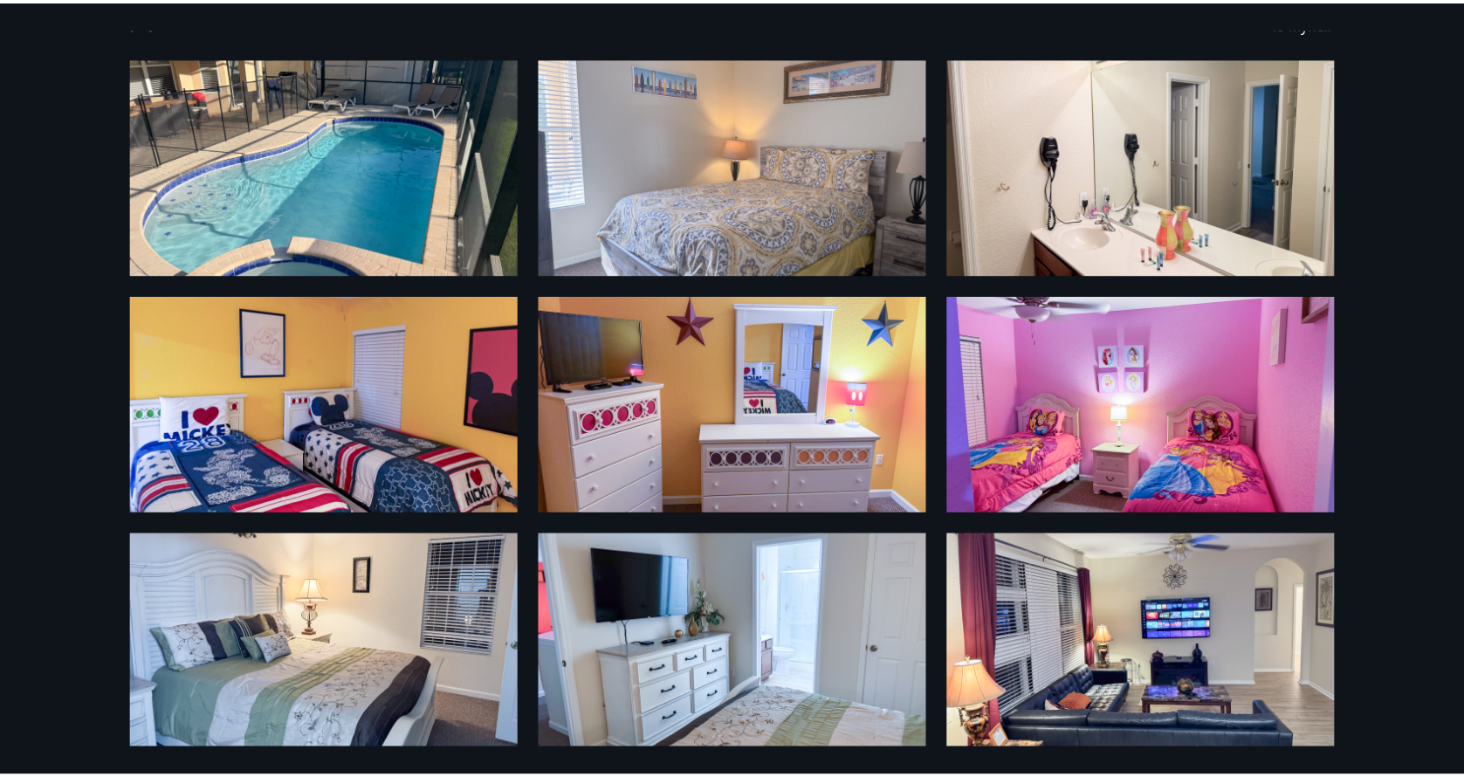
scroll to position [0, 0]
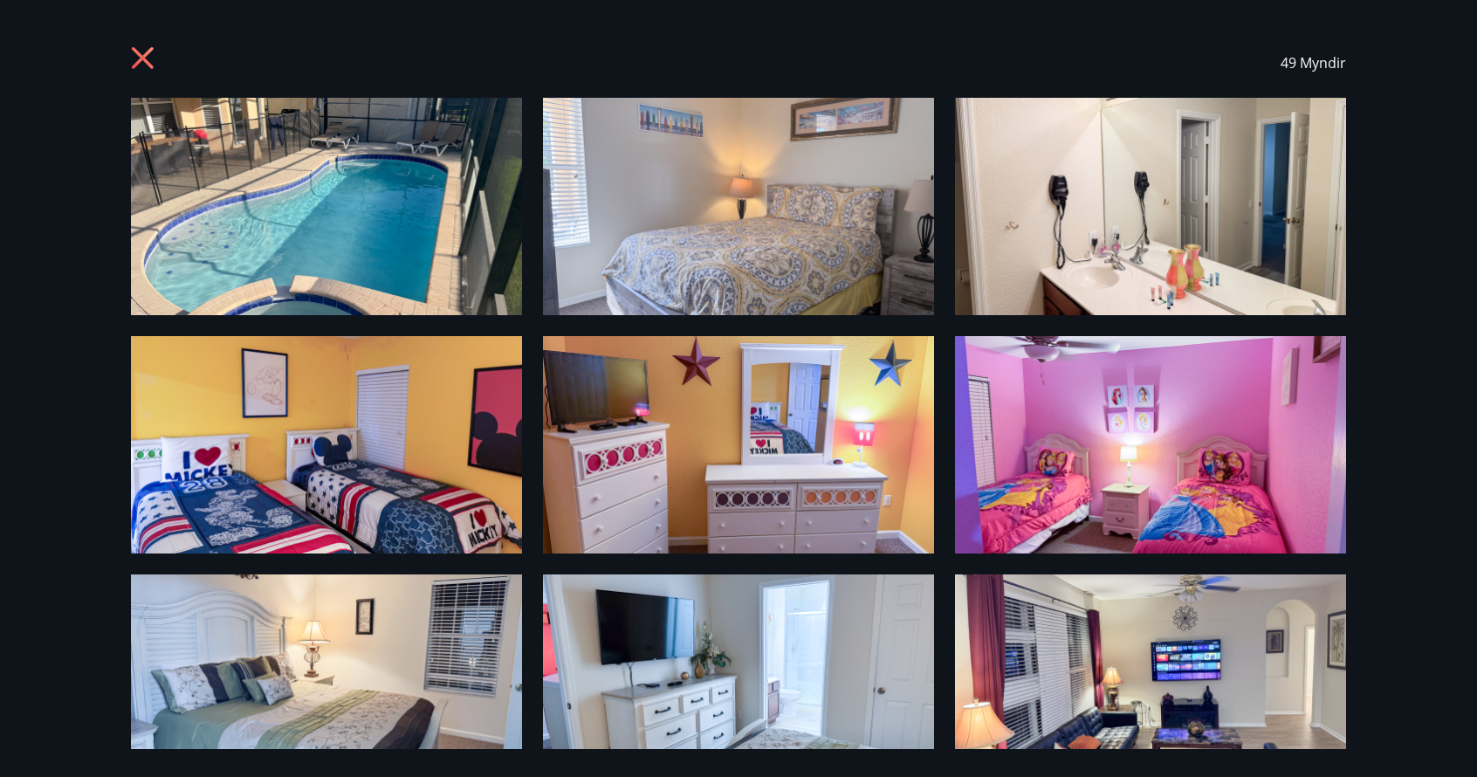
click at [141, 60] on icon at bounding box center [145, 60] width 28 height 28
